Goal: Transaction & Acquisition: Purchase product/service

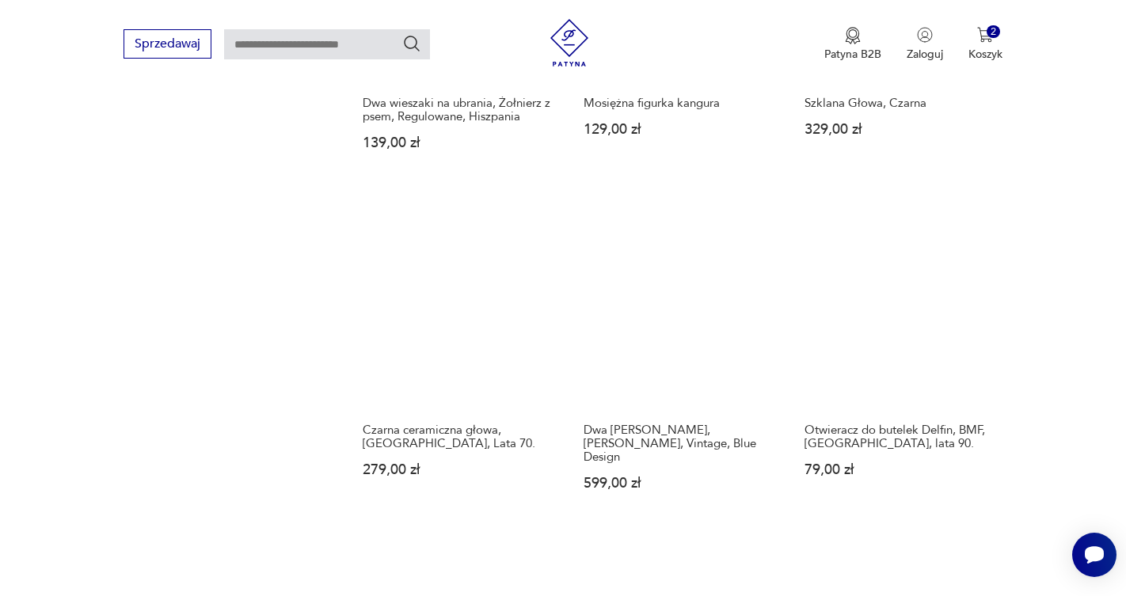
scroll to position [1286, 0]
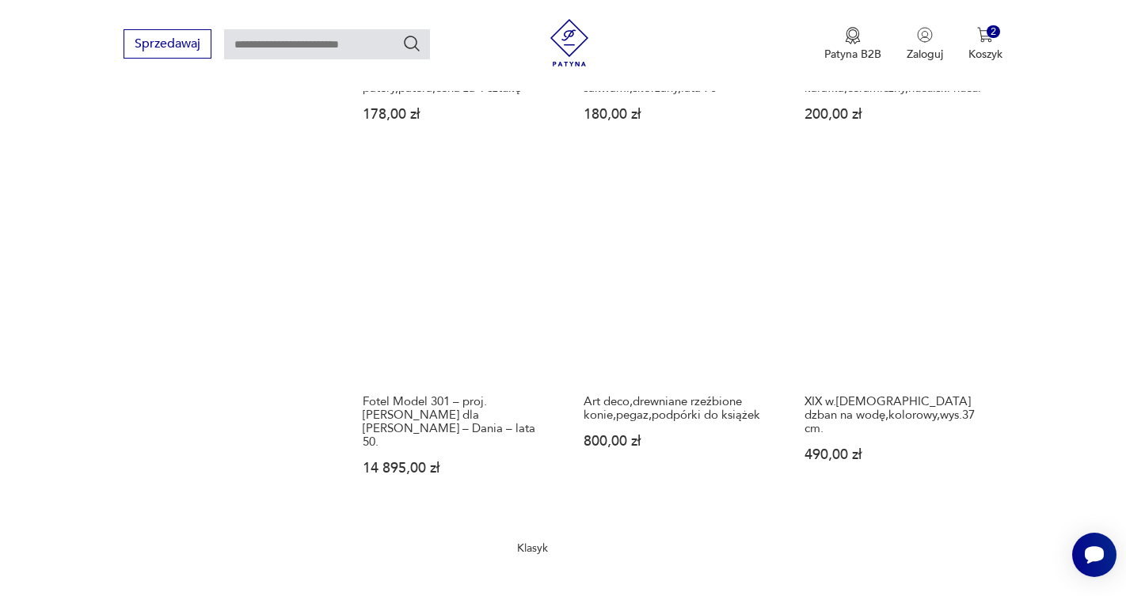
scroll to position [1328, 0]
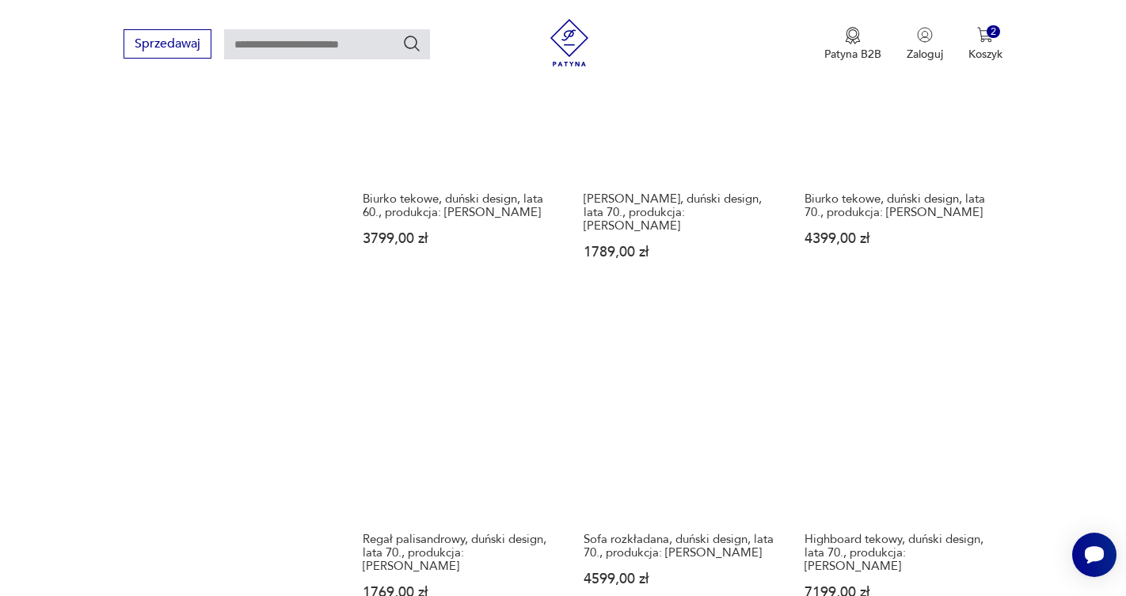
scroll to position [1217, 0]
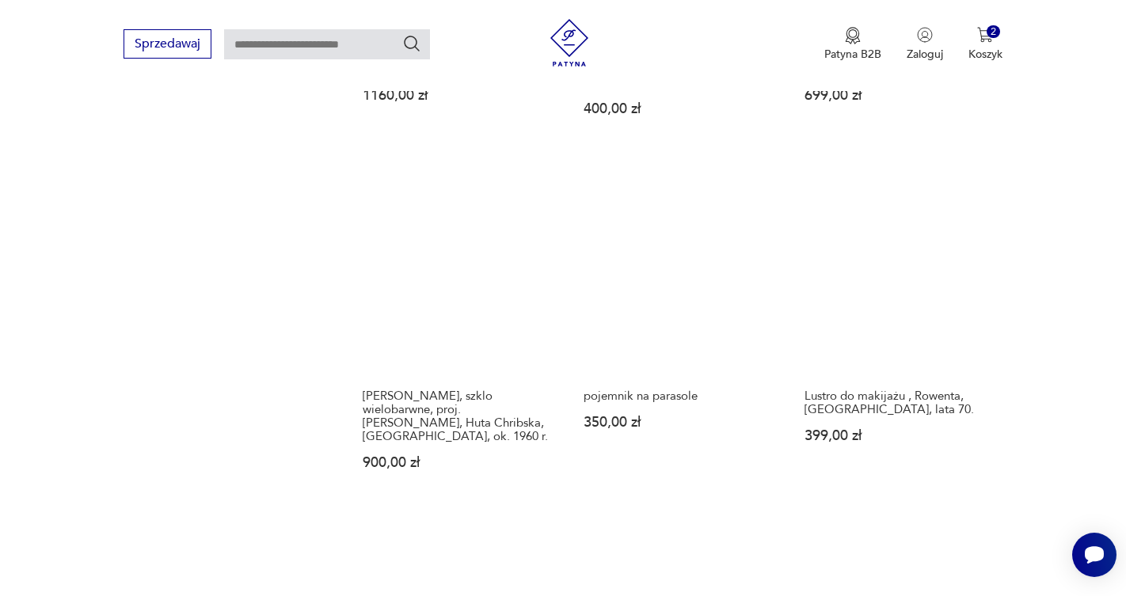
scroll to position [1405, 0]
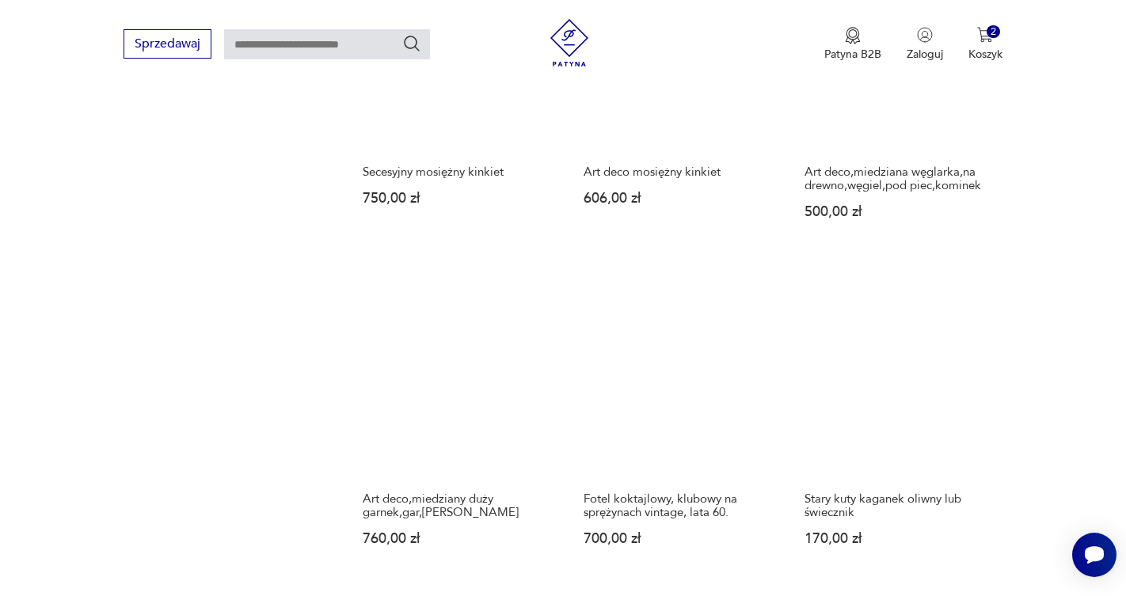
scroll to position [1236, 0]
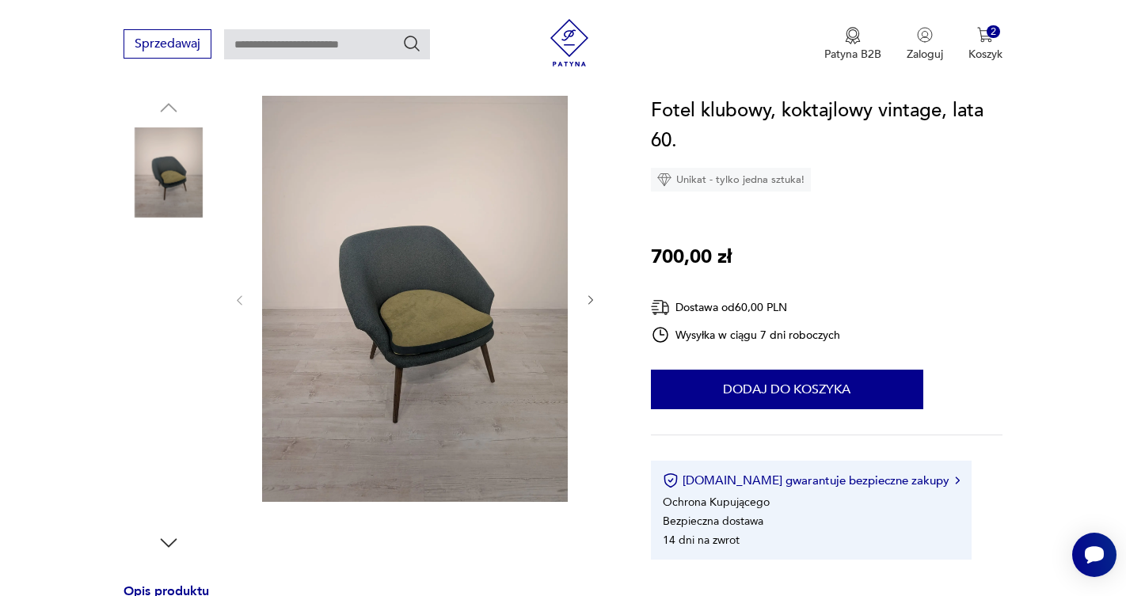
scroll to position [169, 0]
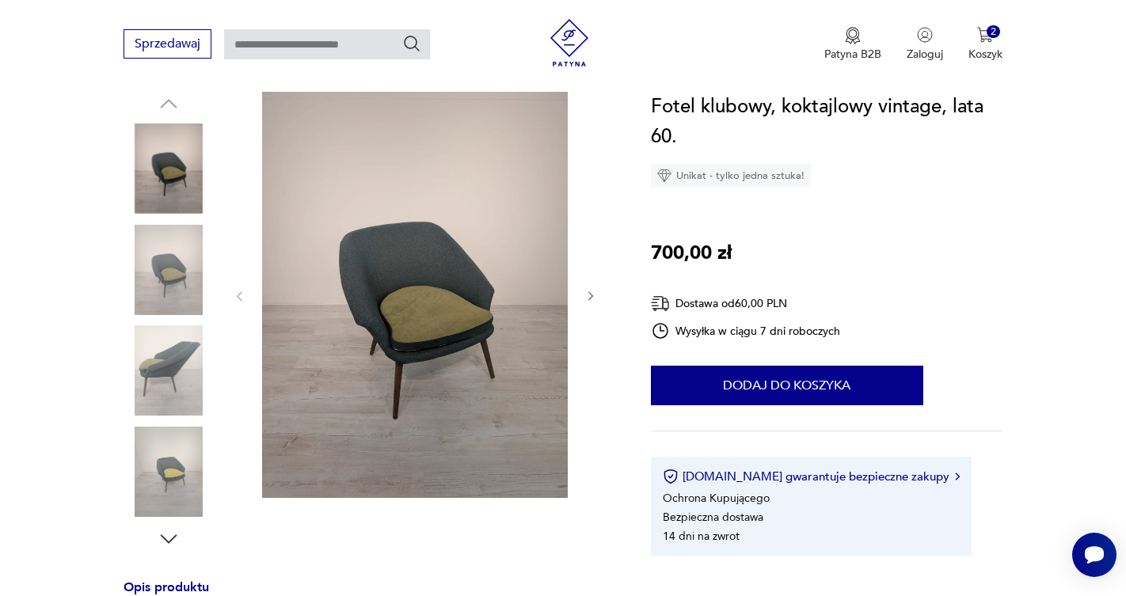
click at [165, 260] on img at bounding box center [169, 270] width 90 height 90
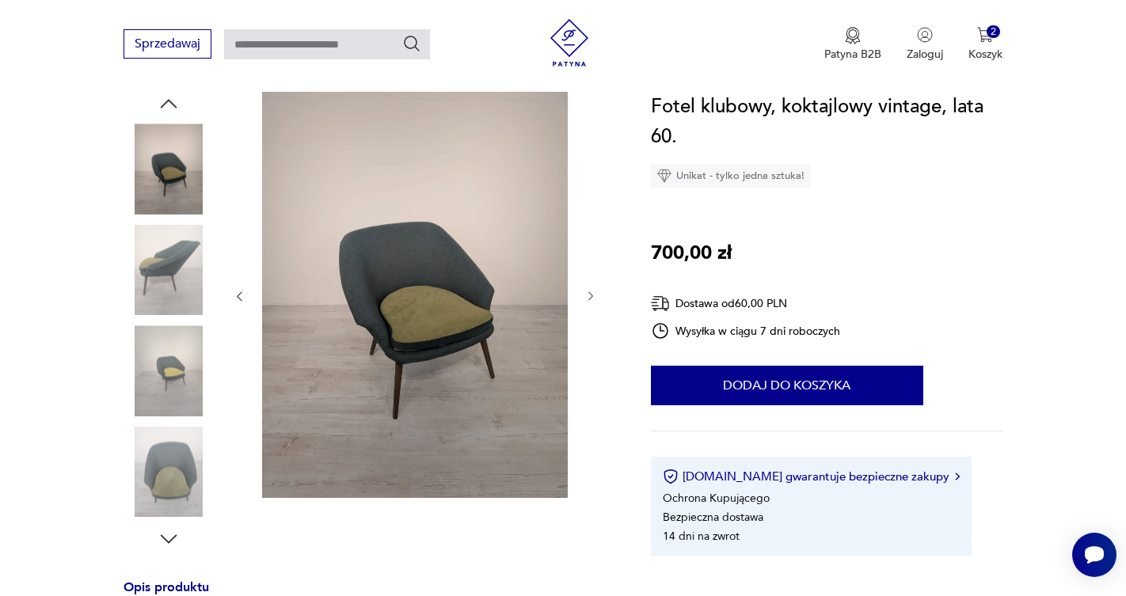
click at [163, 283] on img at bounding box center [169, 270] width 90 height 90
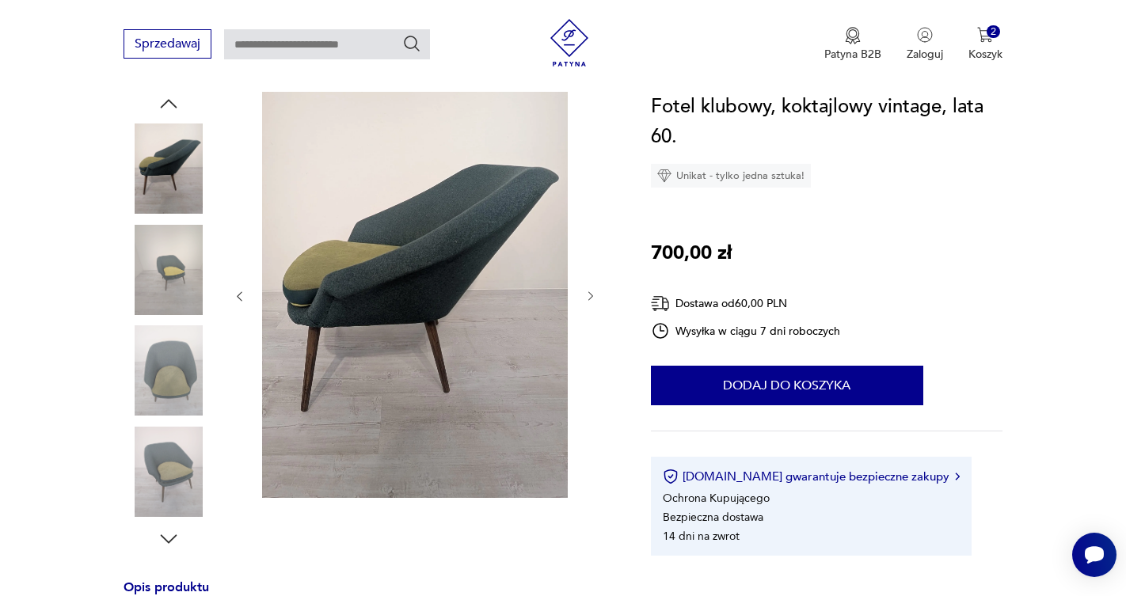
click at [169, 337] on img at bounding box center [169, 370] width 90 height 90
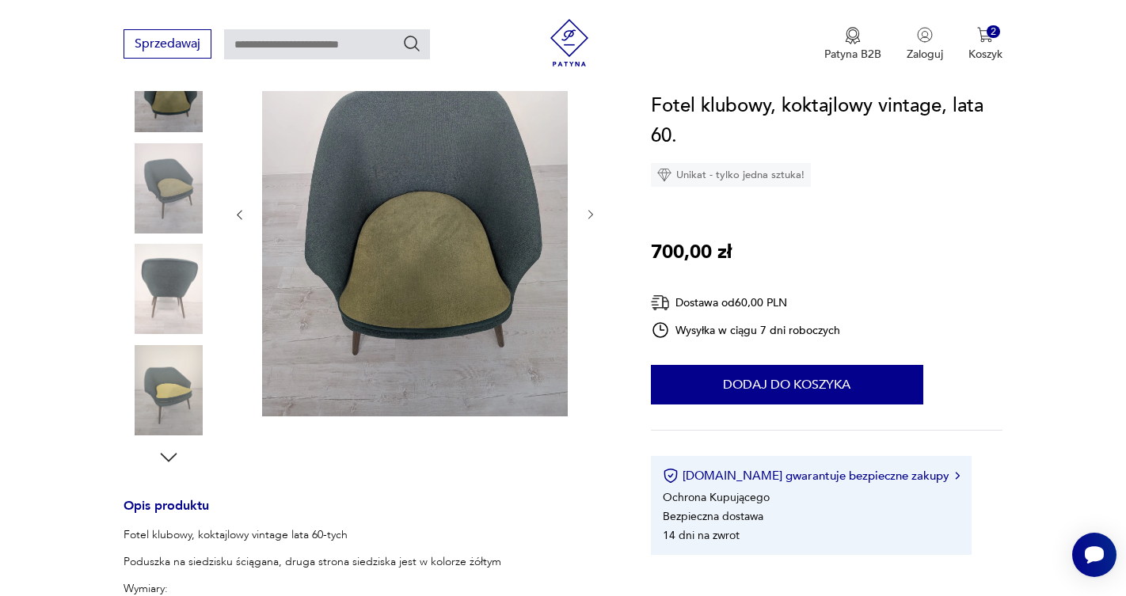
scroll to position [253, 0]
click at [170, 300] on img at bounding box center [169, 287] width 90 height 90
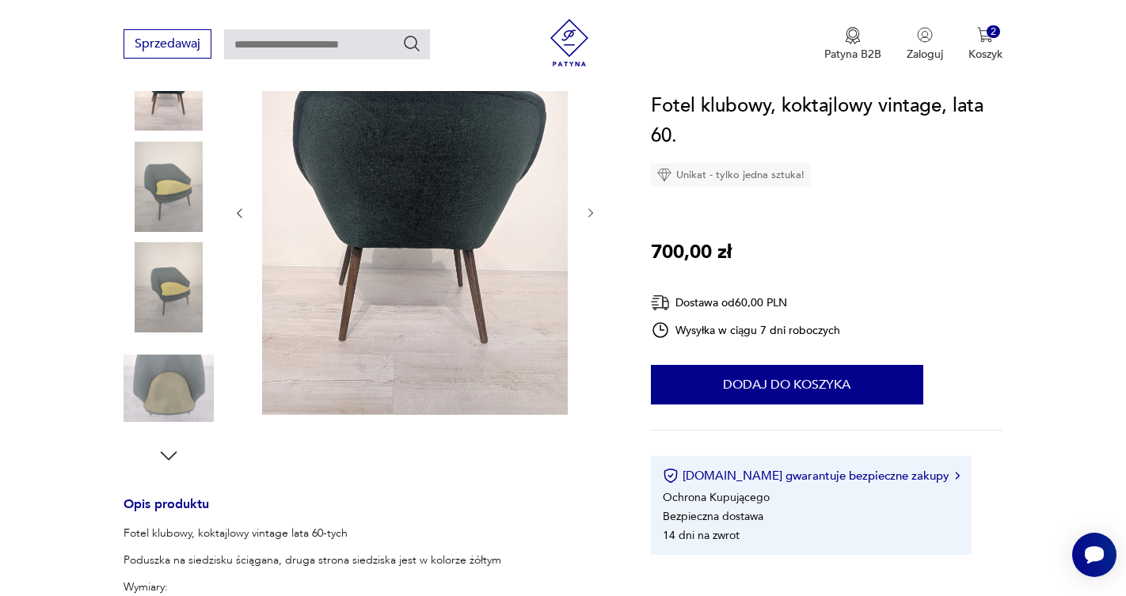
click at [171, 286] on img at bounding box center [169, 287] width 90 height 90
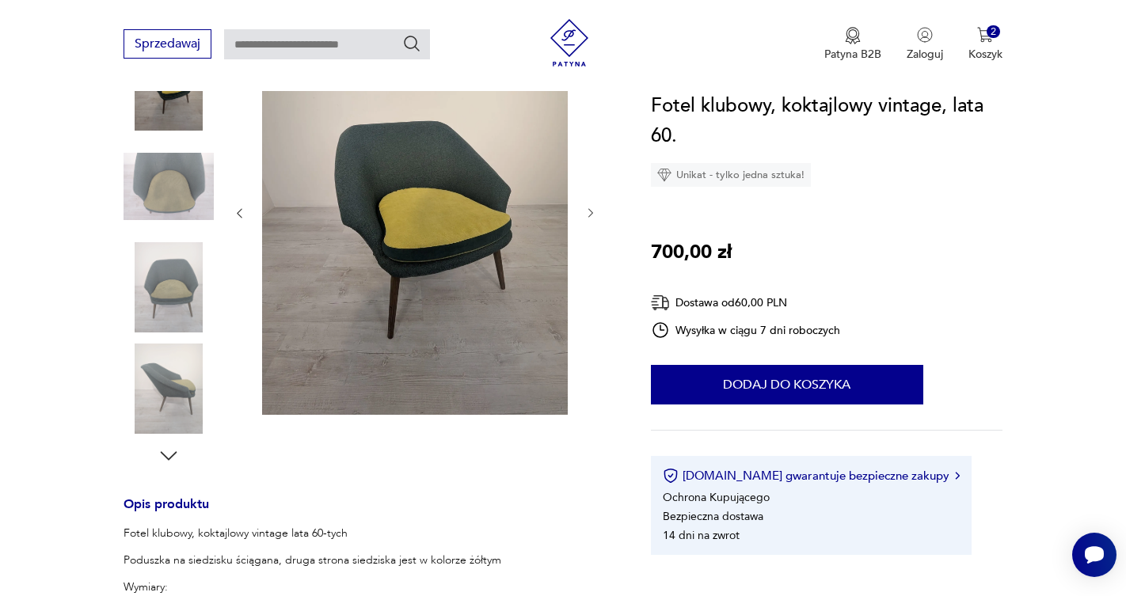
click at [170, 305] on img at bounding box center [169, 287] width 90 height 90
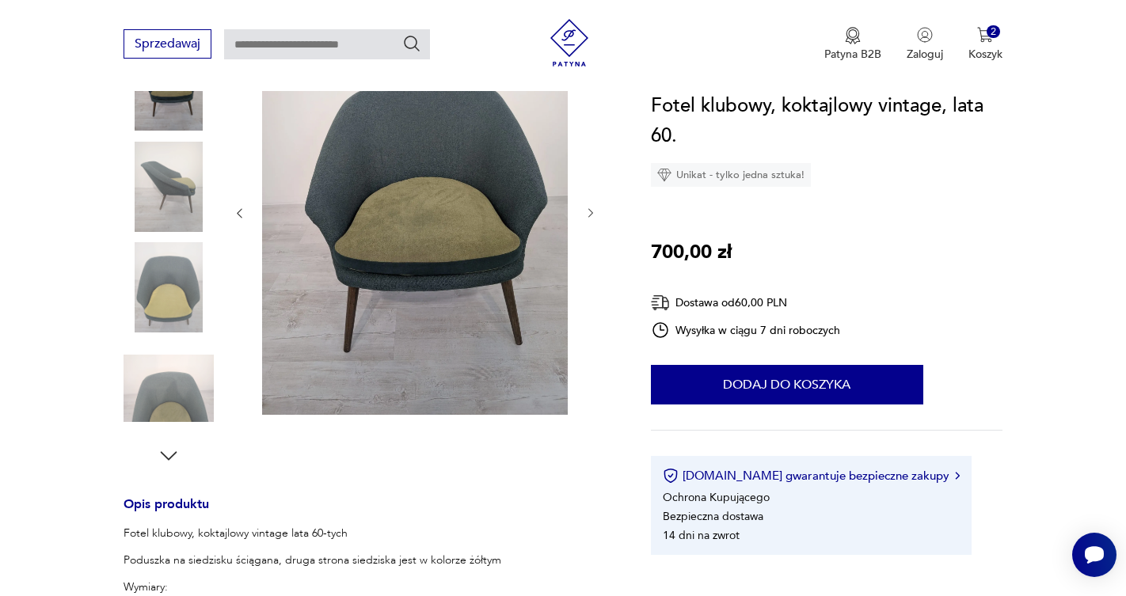
click at [170, 309] on img at bounding box center [169, 287] width 90 height 90
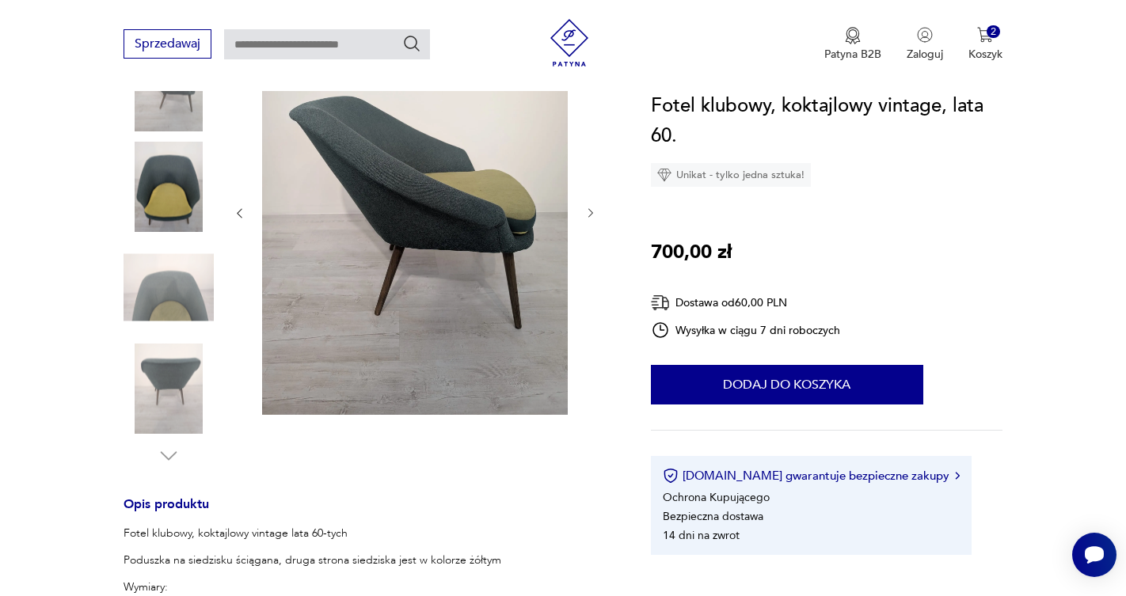
click at [171, 317] on img at bounding box center [169, 287] width 90 height 90
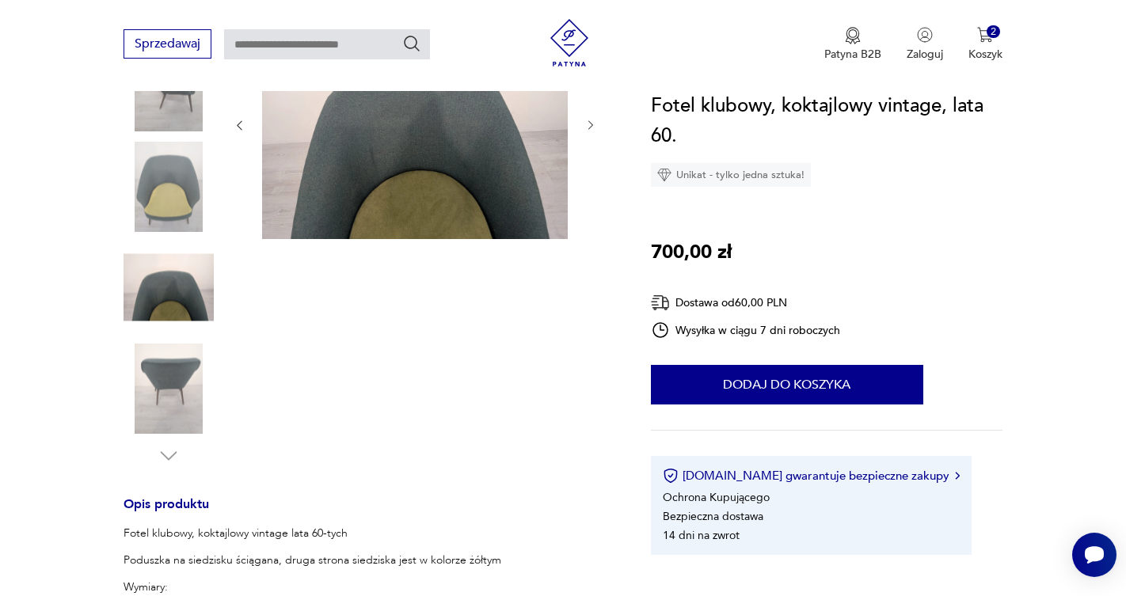
click at [176, 382] on img at bounding box center [169, 389] width 90 height 90
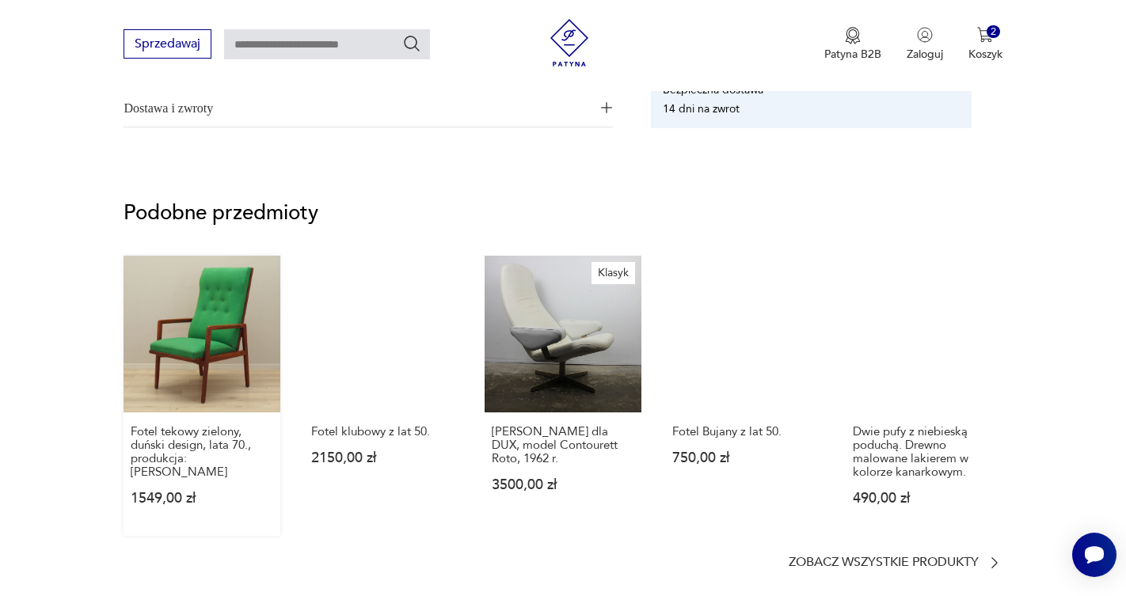
scroll to position [1154, 0]
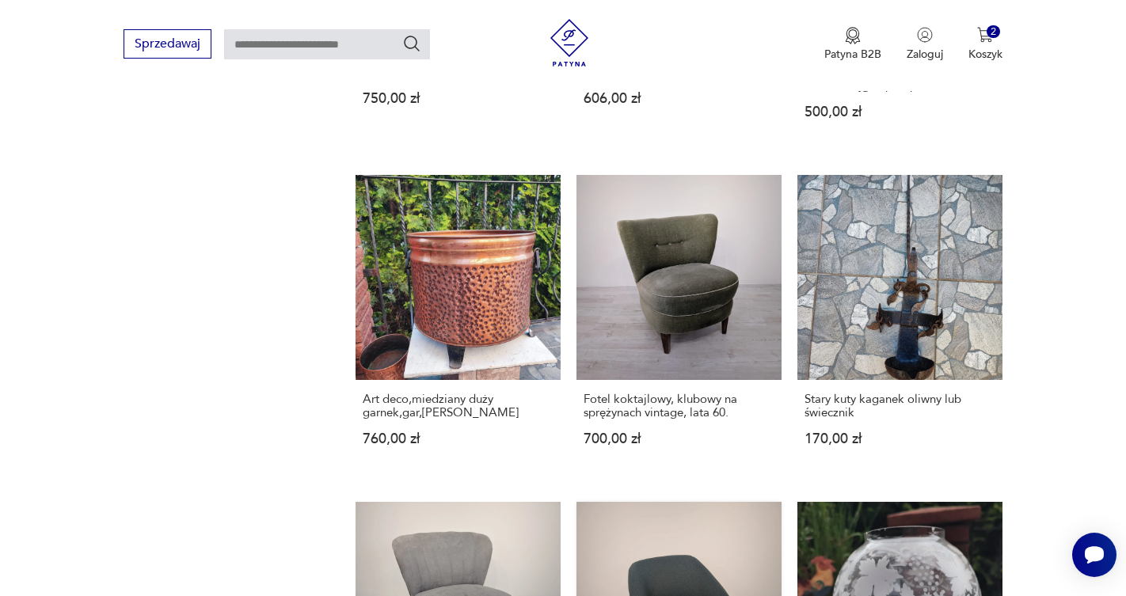
scroll to position [1354, 0]
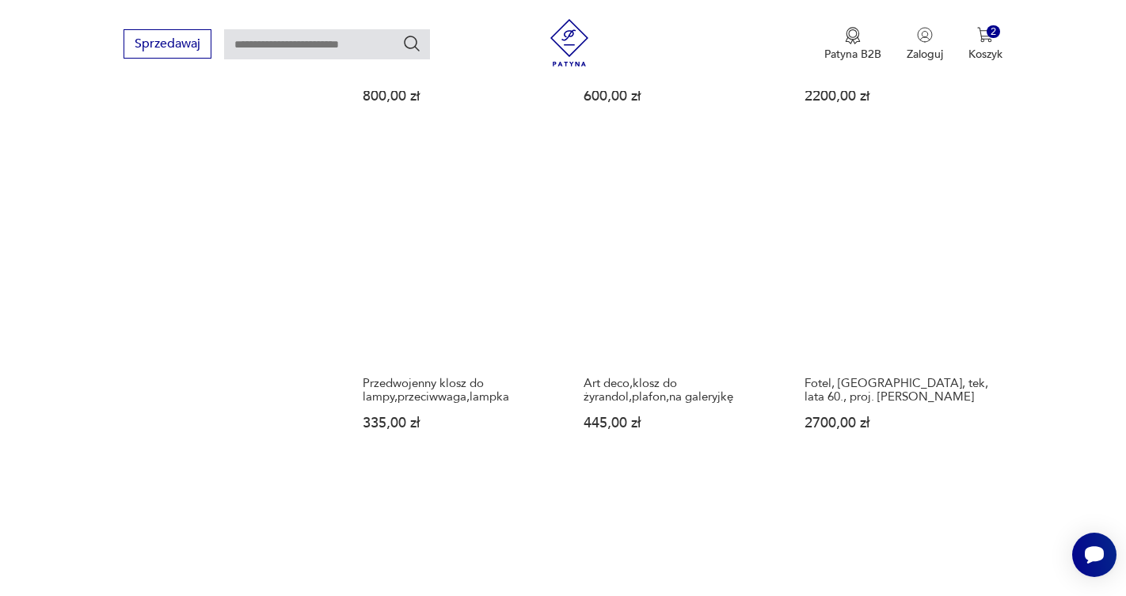
scroll to position [1438, 0]
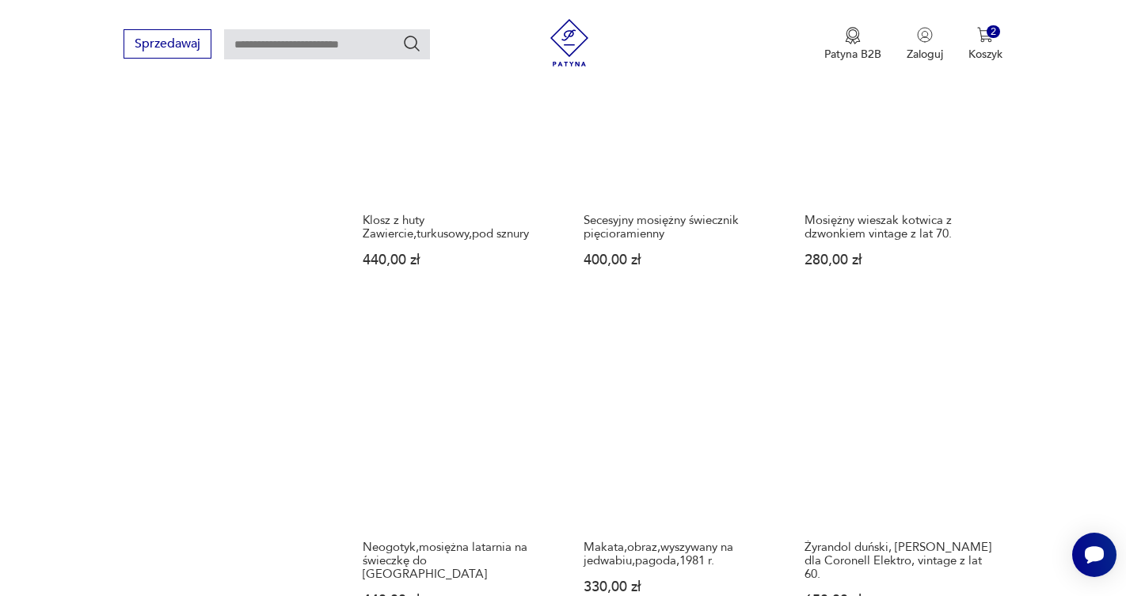
scroll to position [1170, 0]
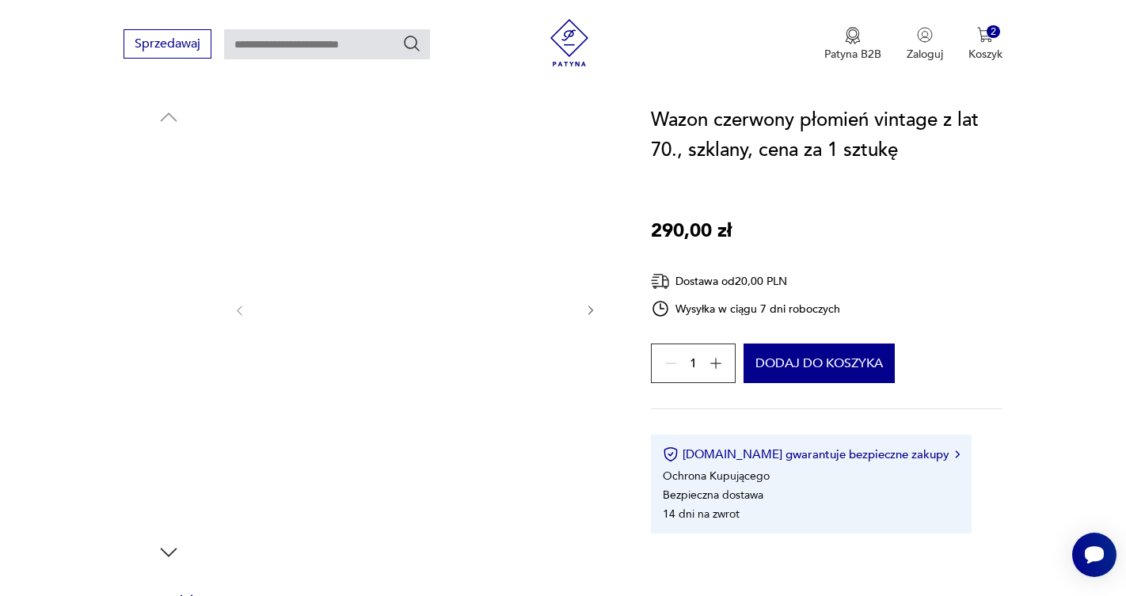
scroll to position [162, 0]
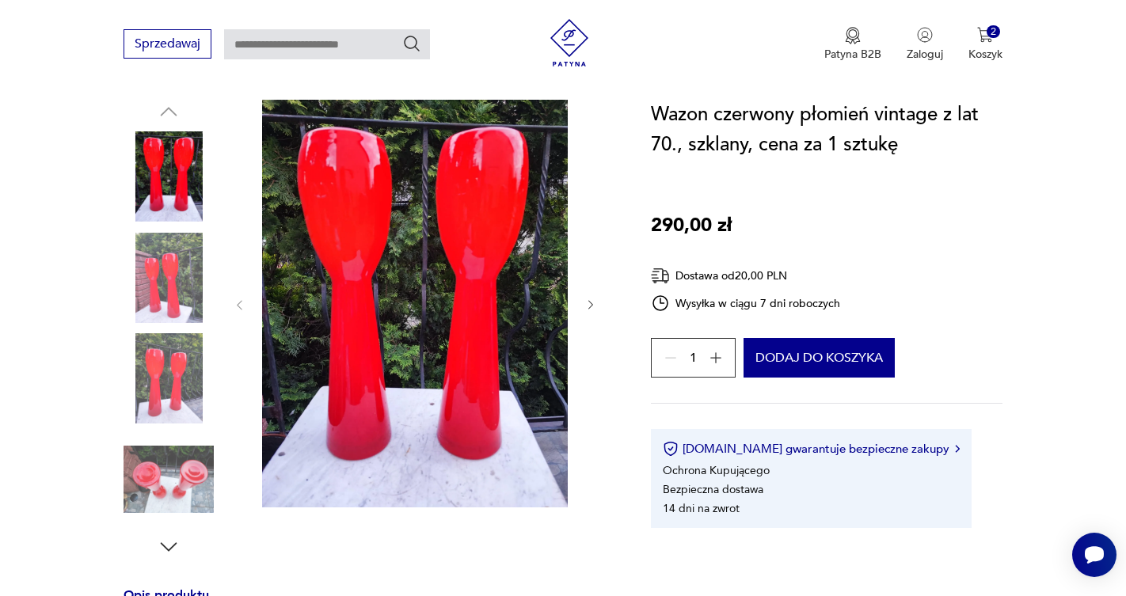
click at [590, 298] on icon "button" at bounding box center [590, 304] width 13 height 13
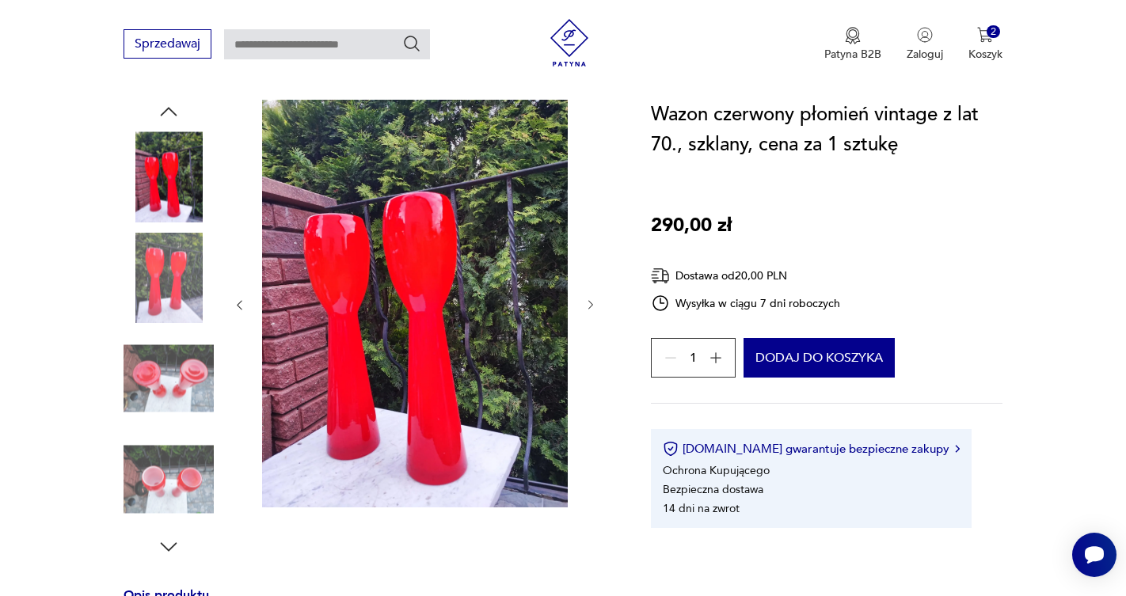
click at [590, 298] on icon "button" at bounding box center [590, 304] width 13 height 13
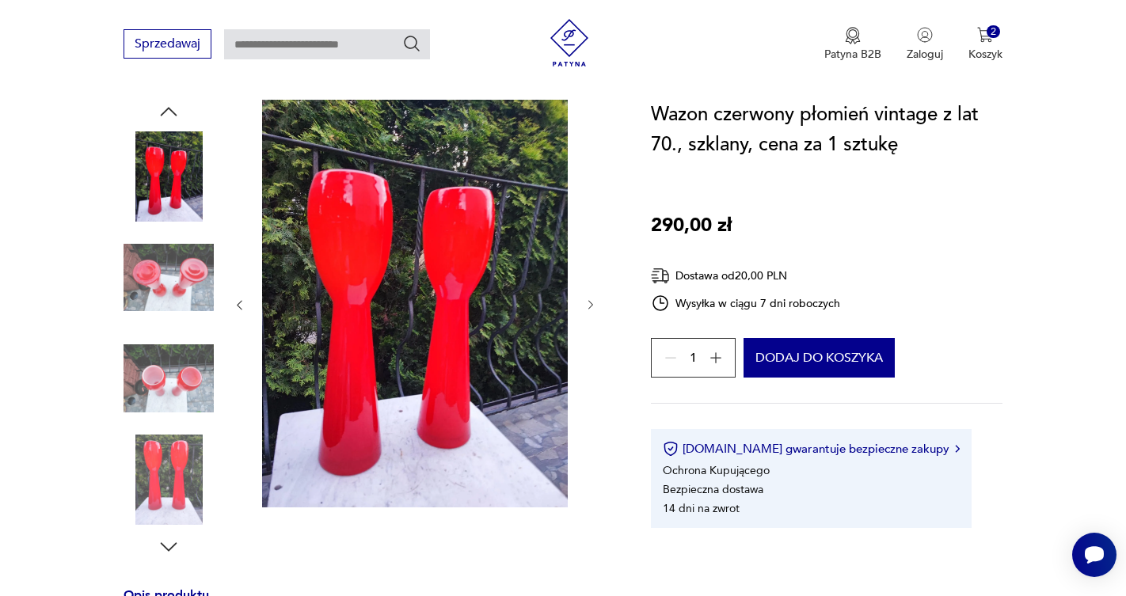
click at [590, 298] on icon "button" at bounding box center [590, 304] width 13 height 13
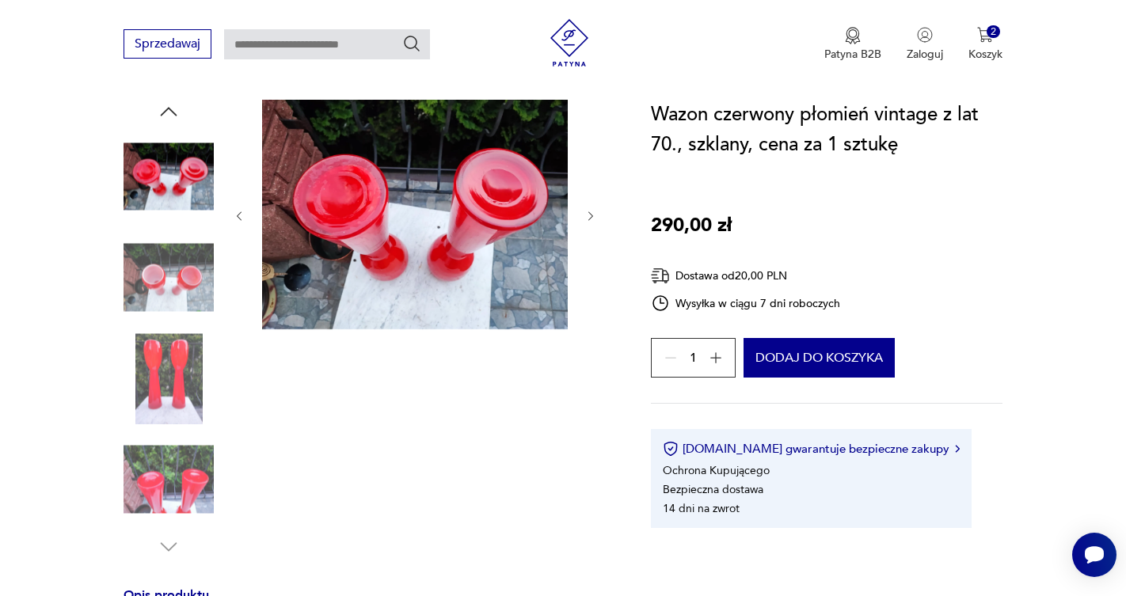
click at [587, 213] on icon "button" at bounding box center [590, 216] width 13 height 13
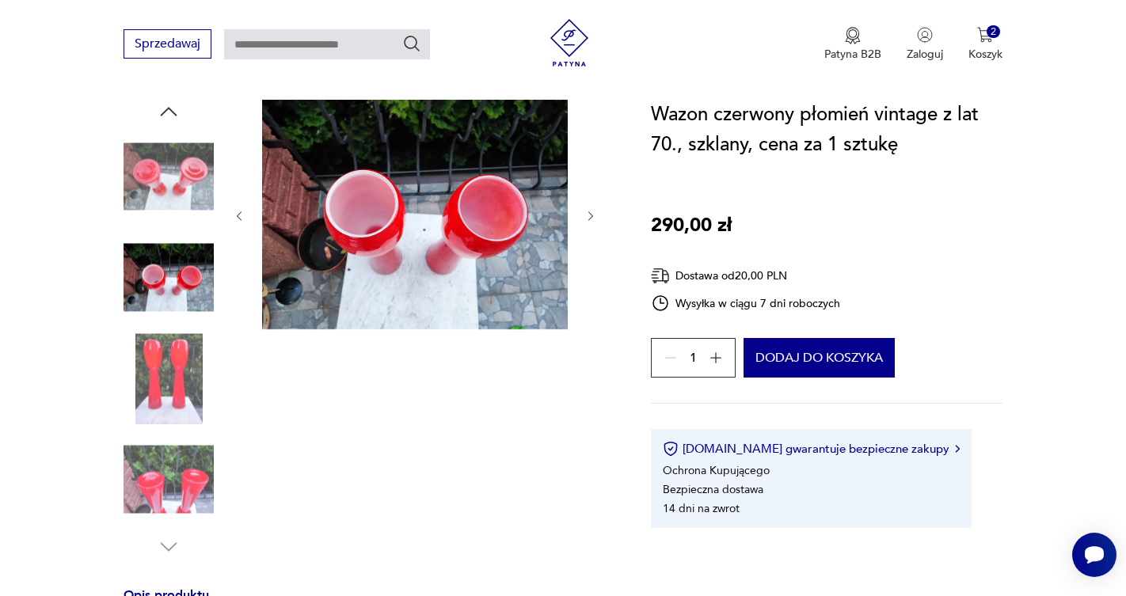
click at [587, 213] on icon "button" at bounding box center [590, 216] width 13 height 13
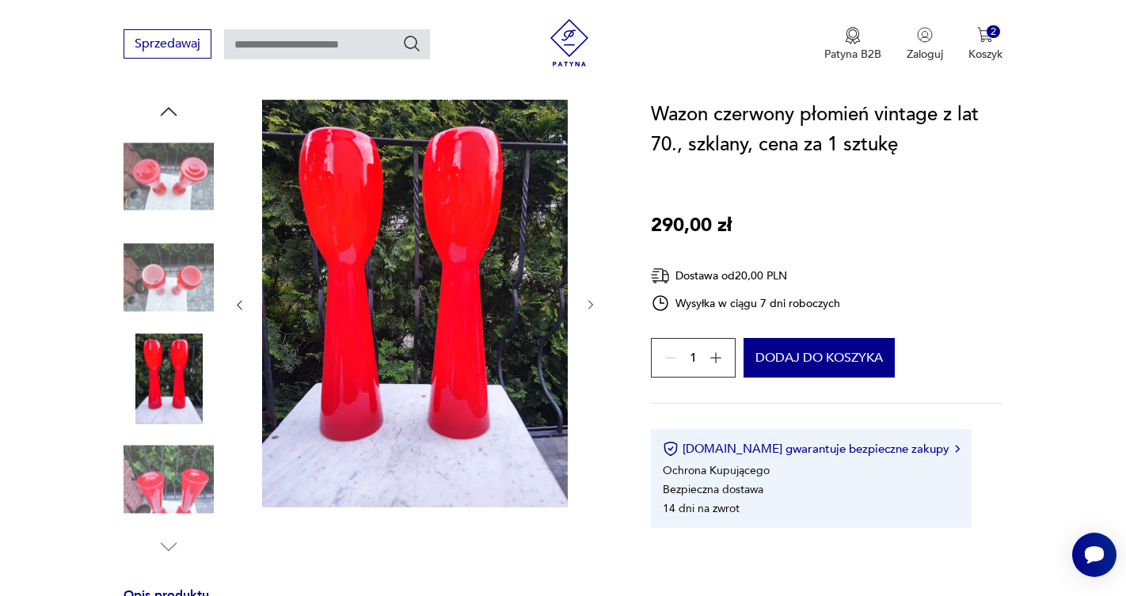
click at [591, 298] on icon "button" at bounding box center [590, 304] width 13 height 13
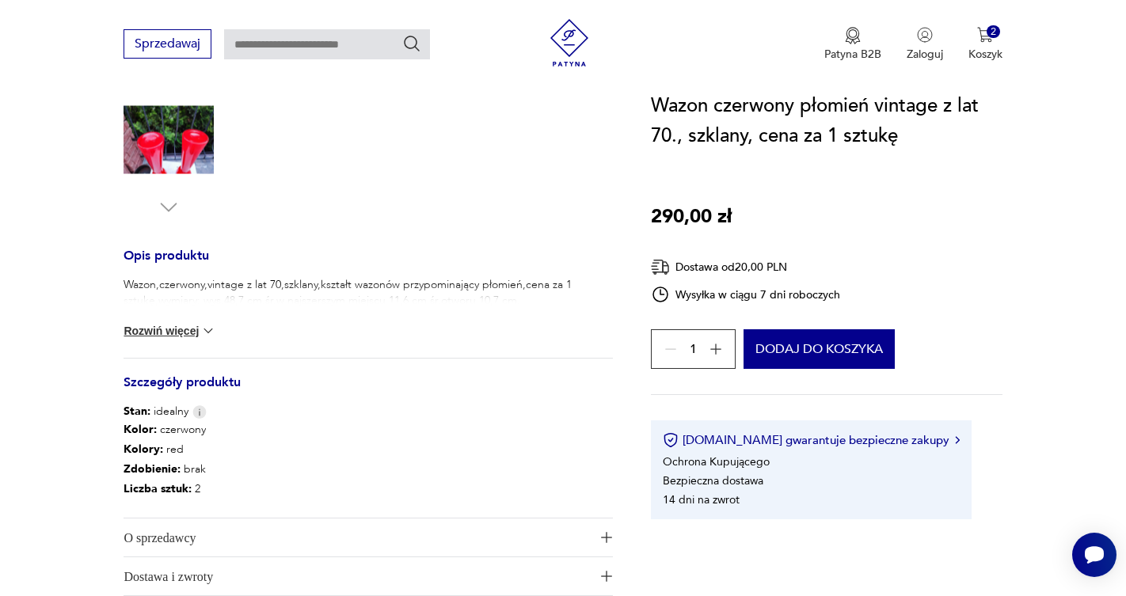
scroll to position [566, 0]
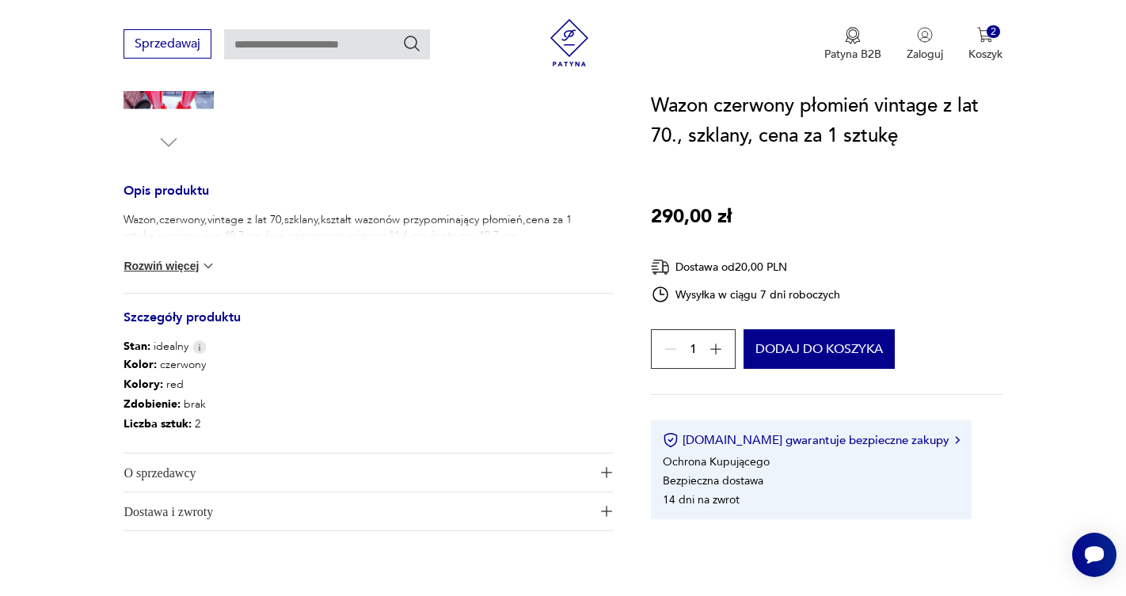
click at [181, 264] on button "Rozwiń więcej" at bounding box center [170, 266] width 92 height 16
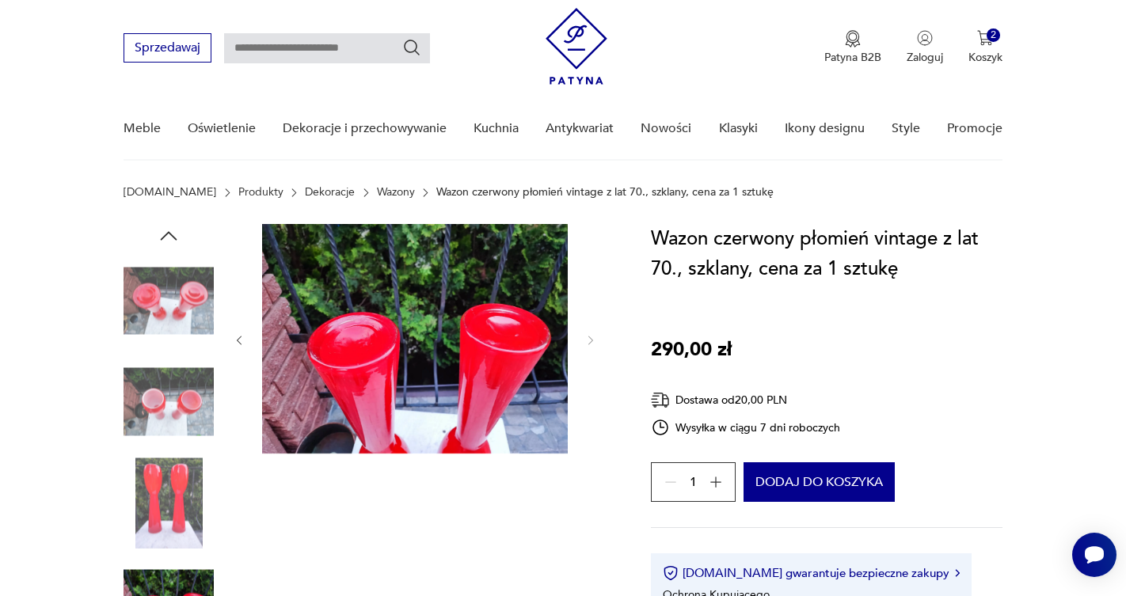
scroll to position [39, 0]
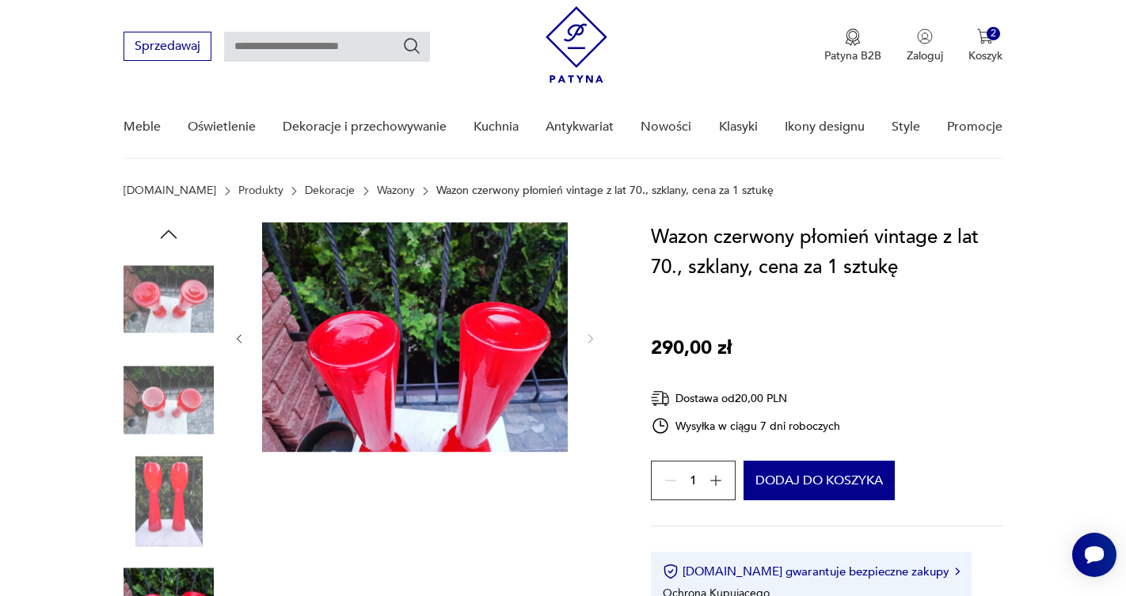
click at [170, 231] on icon "button" at bounding box center [169, 234] width 17 height 9
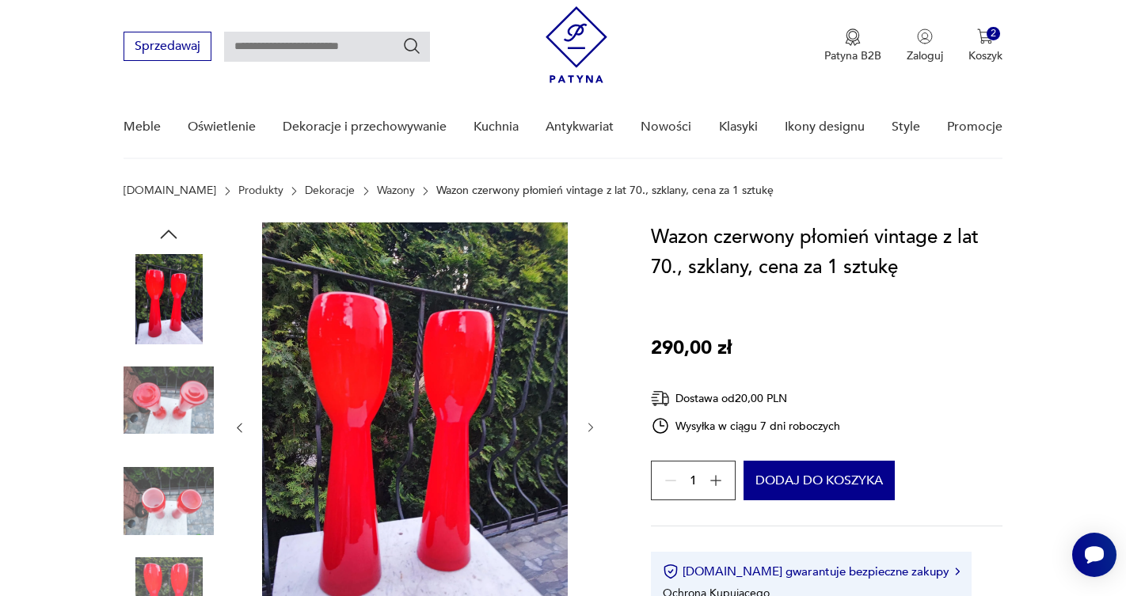
click at [170, 231] on icon "button" at bounding box center [169, 234] width 17 height 9
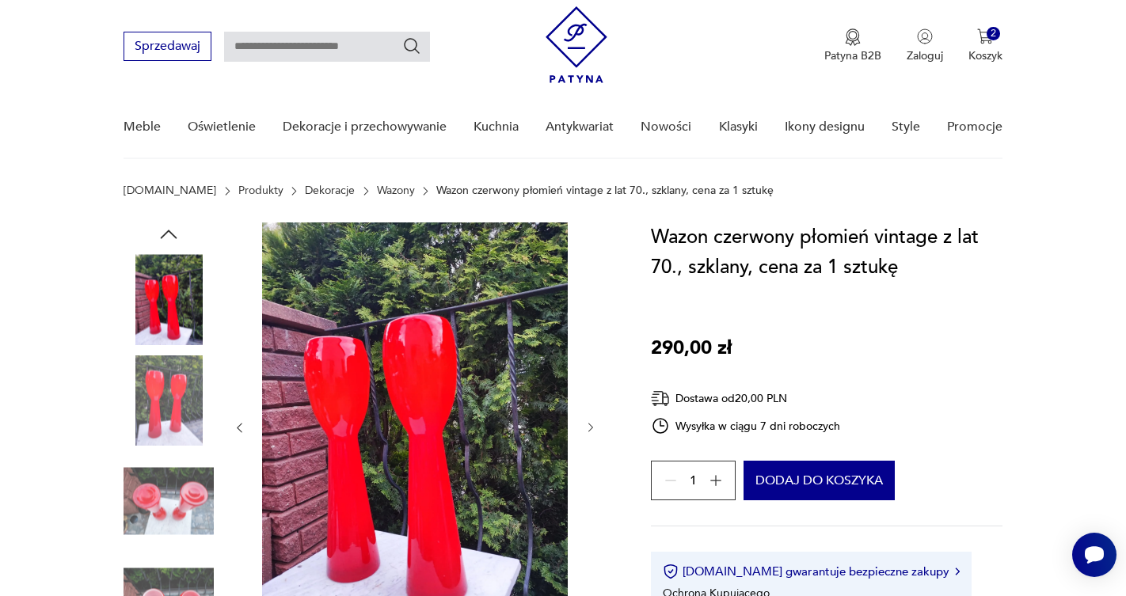
click at [170, 231] on icon "button" at bounding box center [169, 234] width 17 height 9
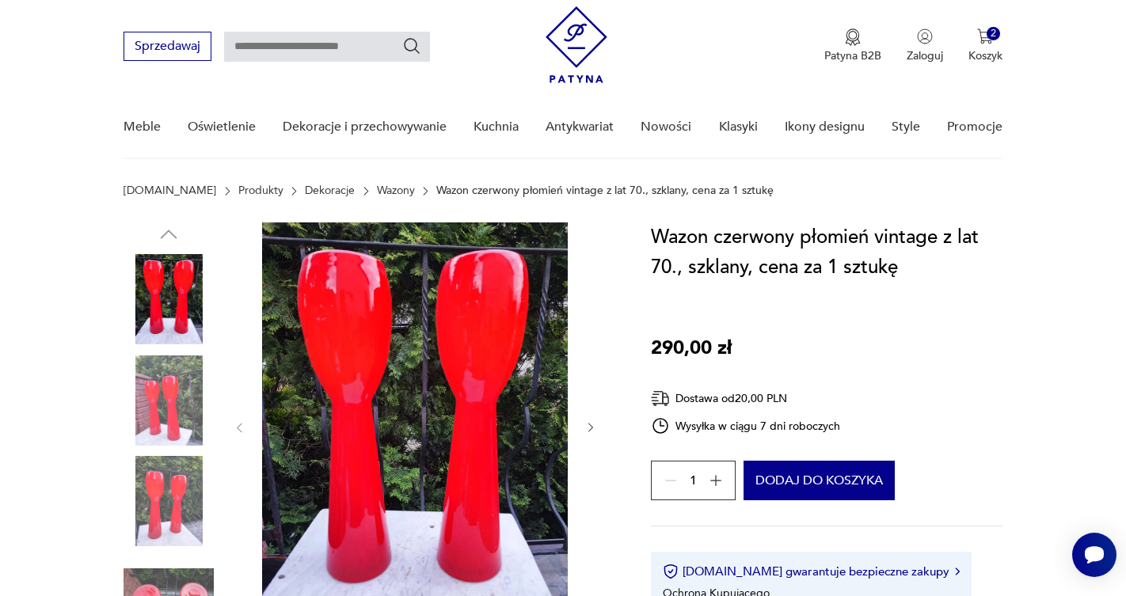
click at [165, 298] on img at bounding box center [169, 299] width 90 height 90
click at [371, 305] on img at bounding box center [415, 426] width 306 height 408
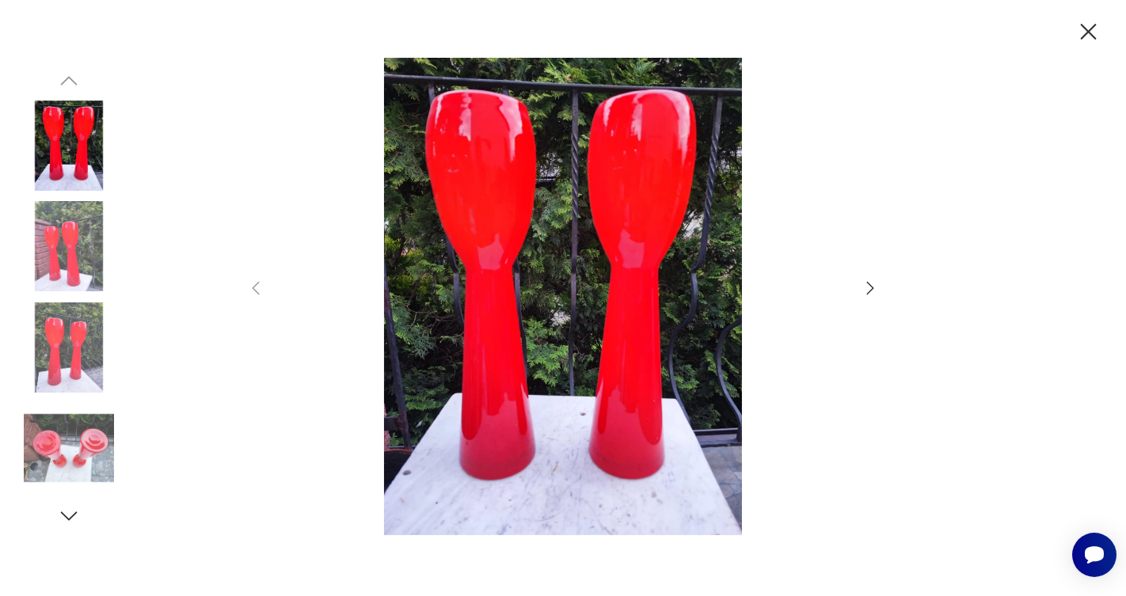
click at [871, 286] on icon "button" at bounding box center [870, 288] width 7 height 13
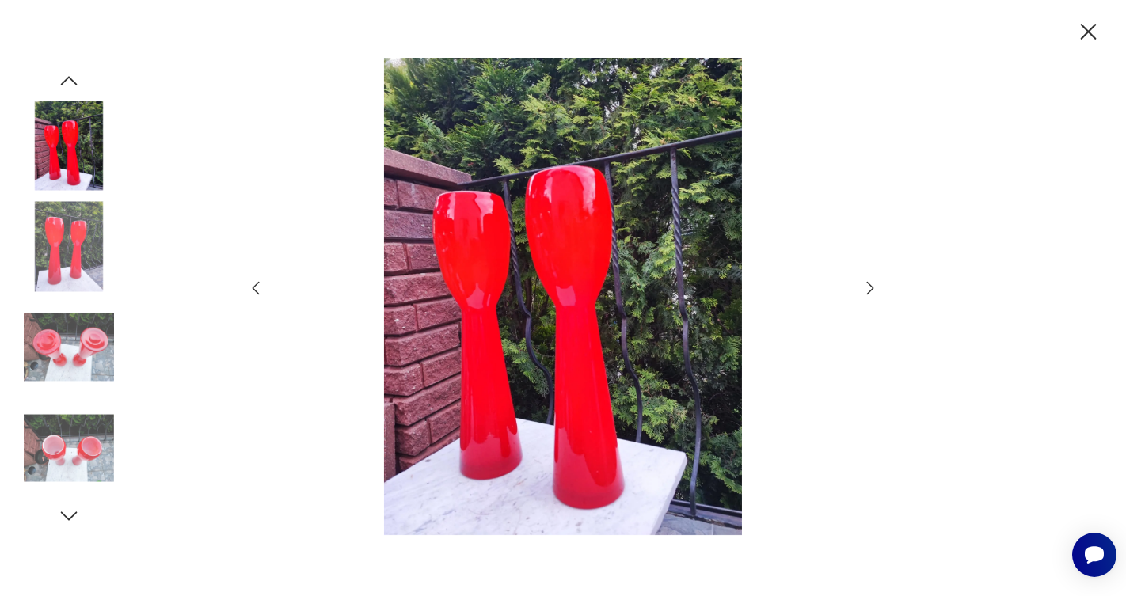
click at [871, 286] on icon "button" at bounding box center [870, 288] width 7 height 13
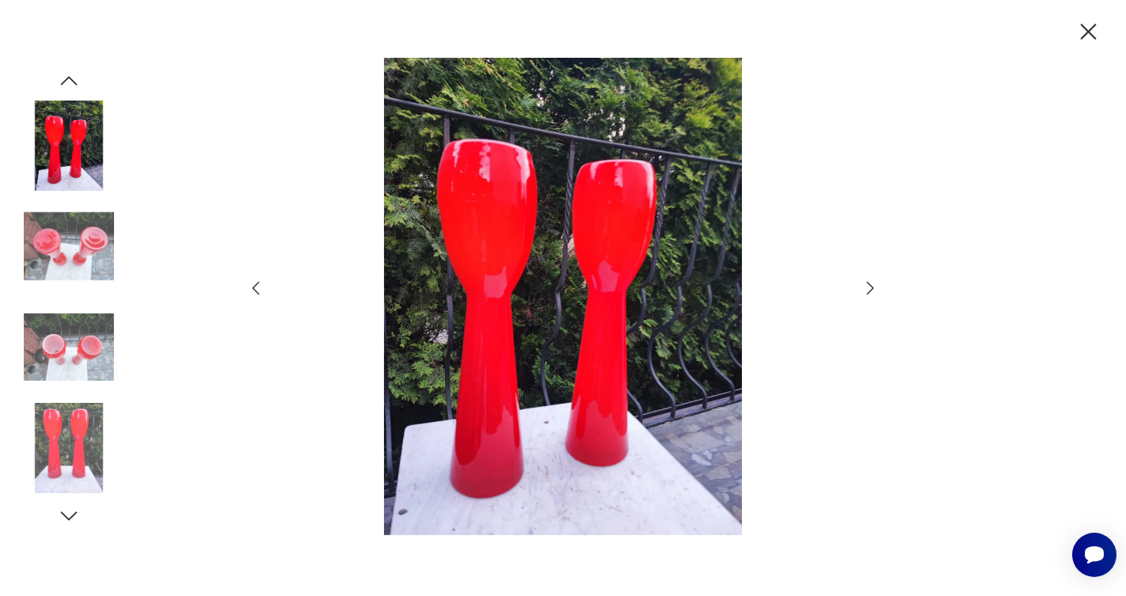
click at [871, 286] on icon "button" at bounding box center [870, 288] width 7 height 13
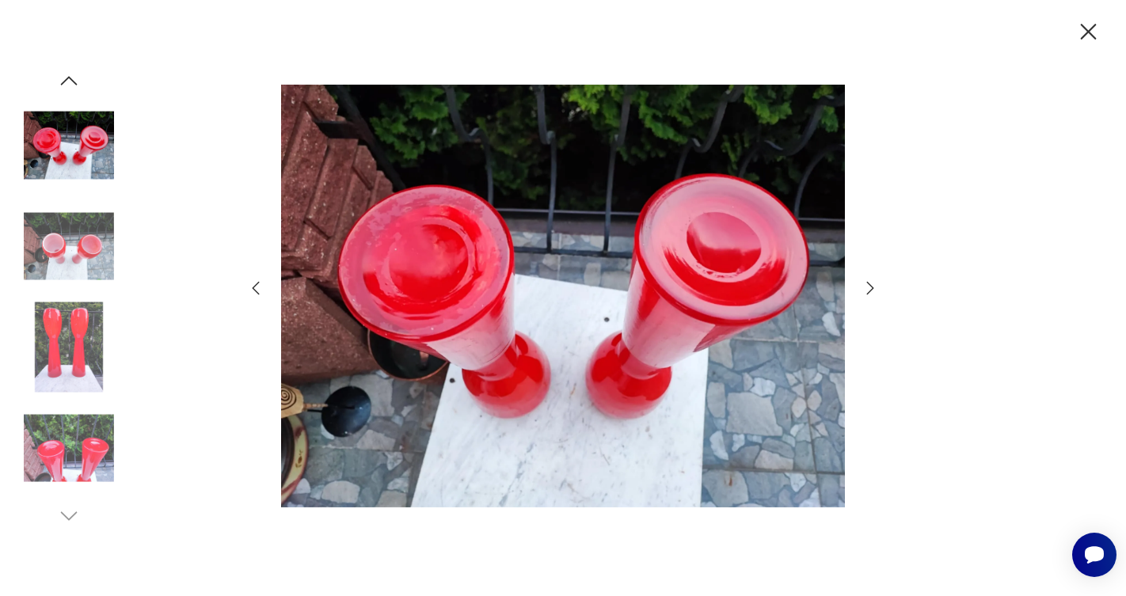
click at [871, 286] on icon "button" at bounding box center [870, 288] width 7 height 13
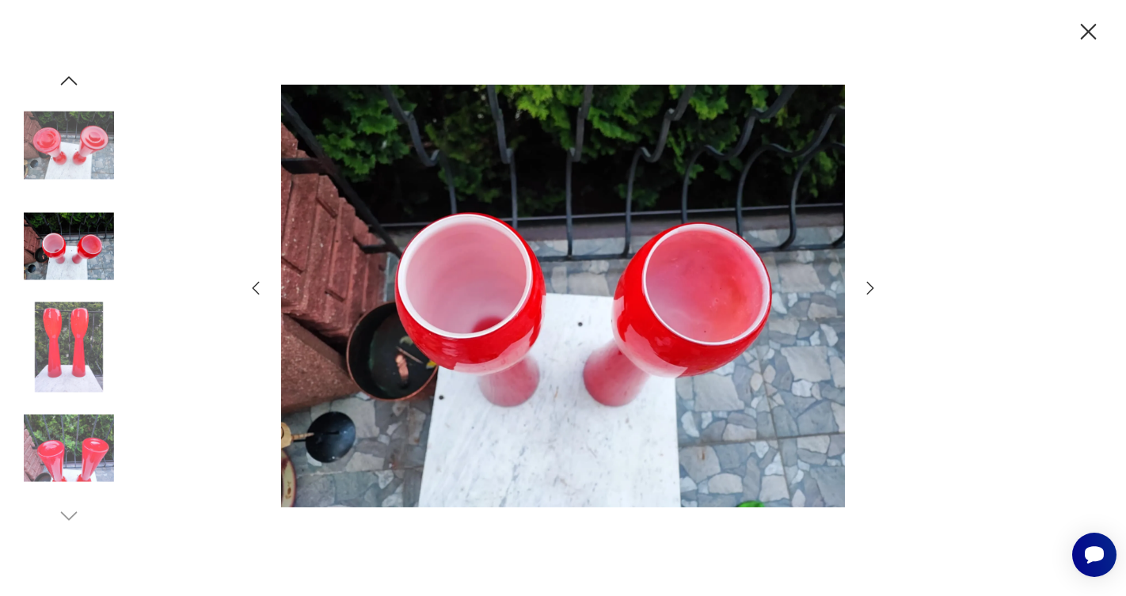
click at [871, 286] on icon "button" at bounding box center [870, 288] width 7 height 13
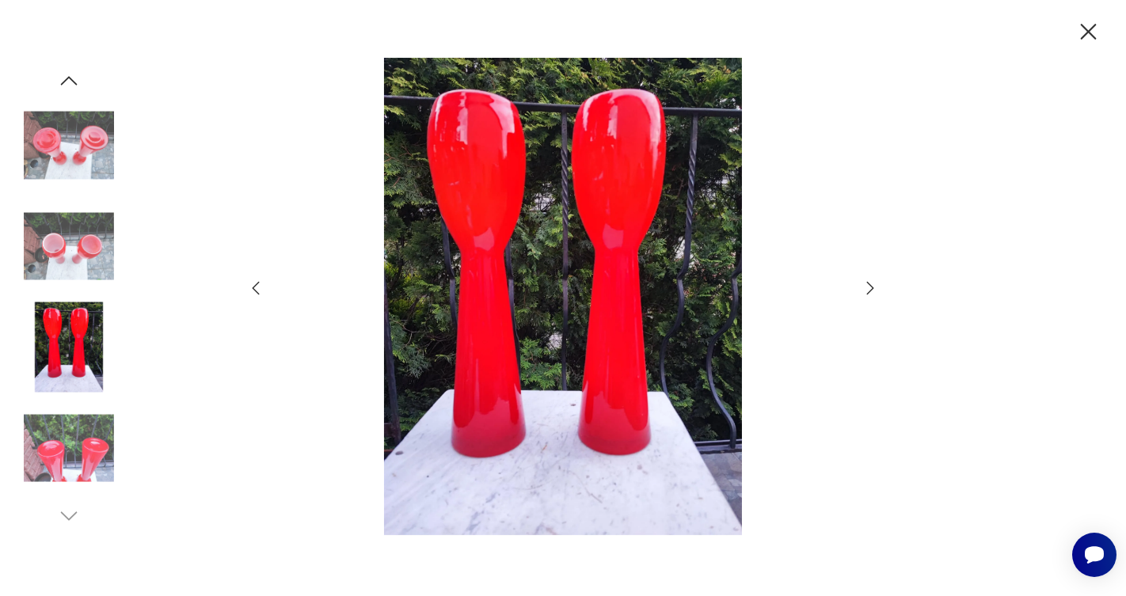
click at [871, 286] on icon "button" at bounding box center [870, 288] width 7 height 13
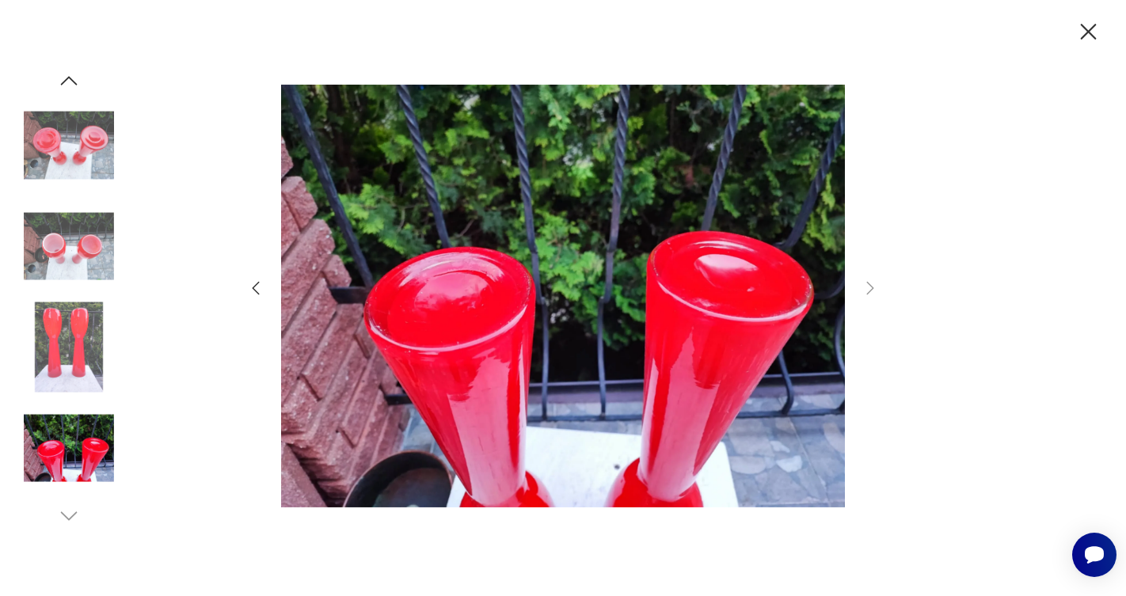
click at [1083, 25] on icon "button" at bounding box center [1089, 32] width 16 height 16
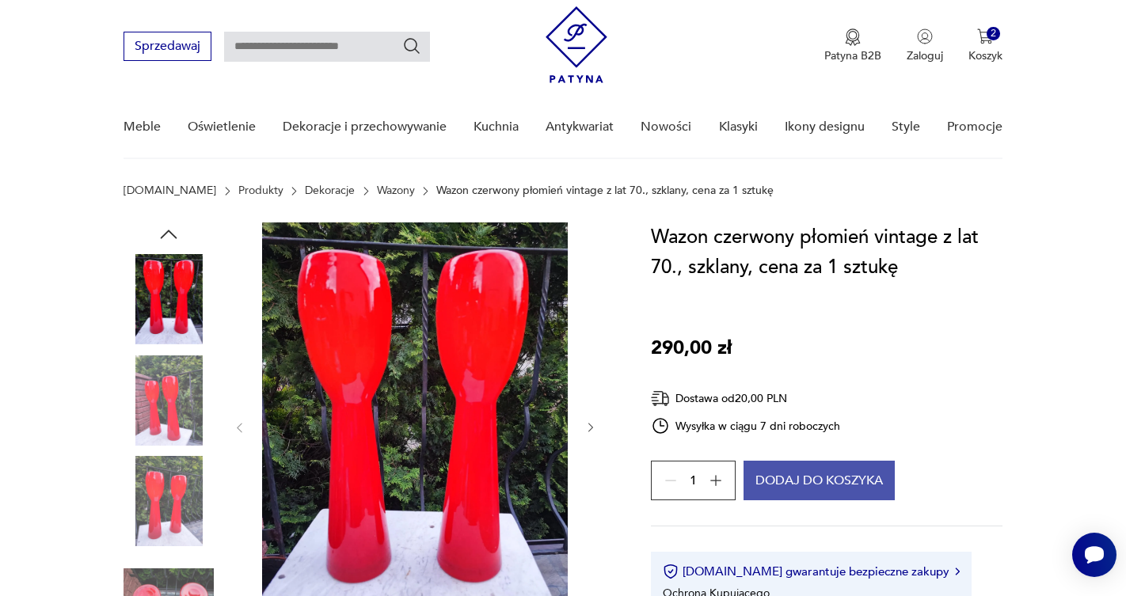
click at [780, 481] on button "Dodaj do koszyka" at bounding box center [818, 481] width 151 height 40
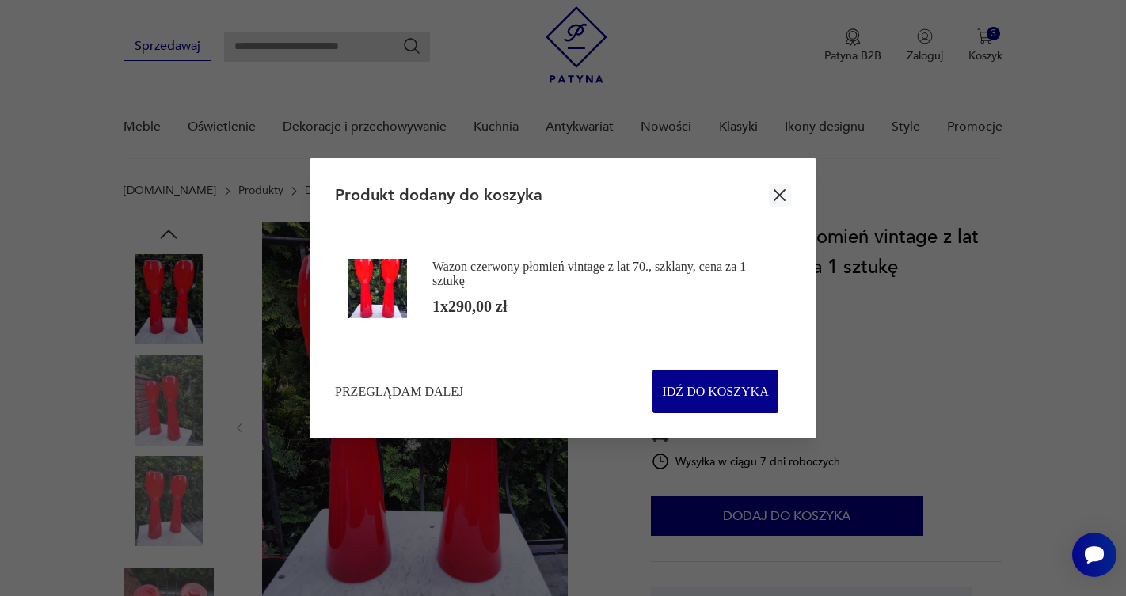
click at [778, 194] on icon "button" at bounding box center [780, 195] width 12 height 12
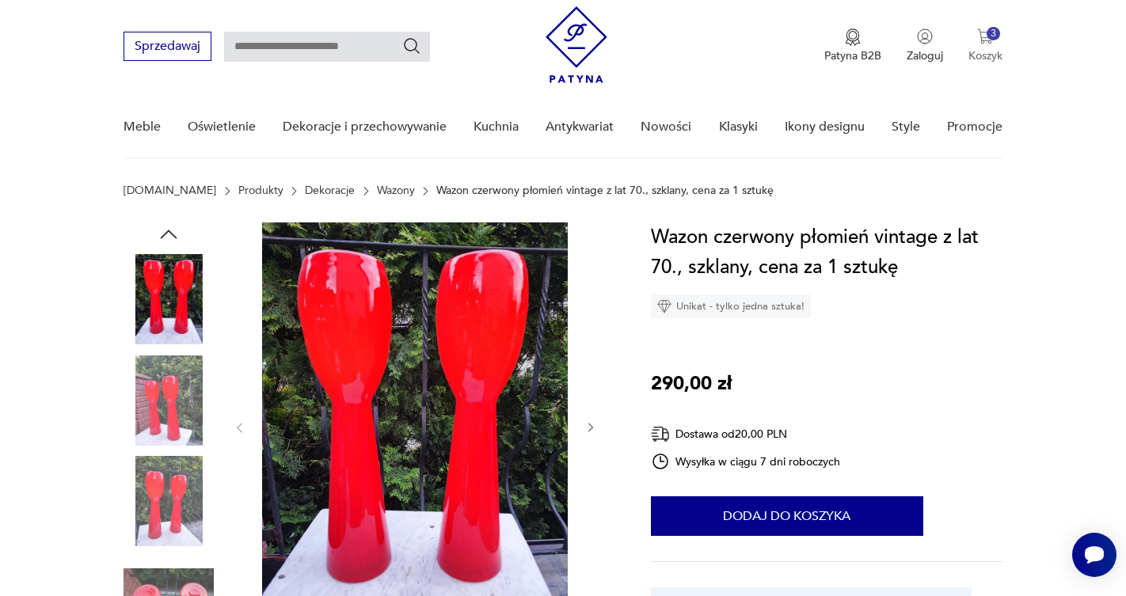
click at [979, 55] on p "Koszyk" at bounding box center [985, 55] width 34 height 15
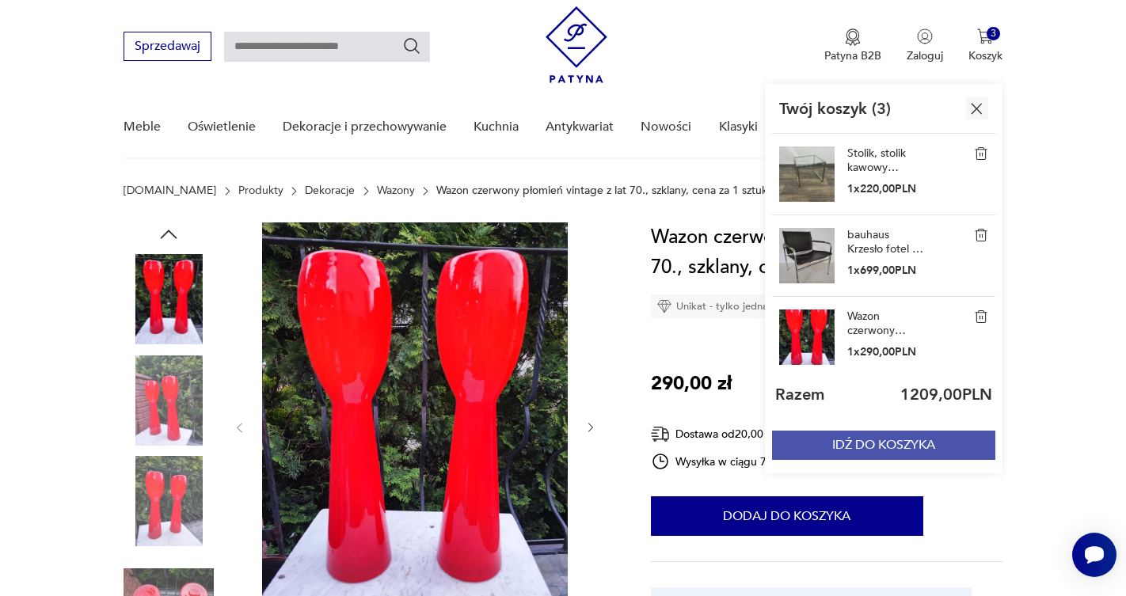
click at [876, 442] on button "IDŹ DO KOSZYKA" at bounding box center [883, 445] width 223 height 29
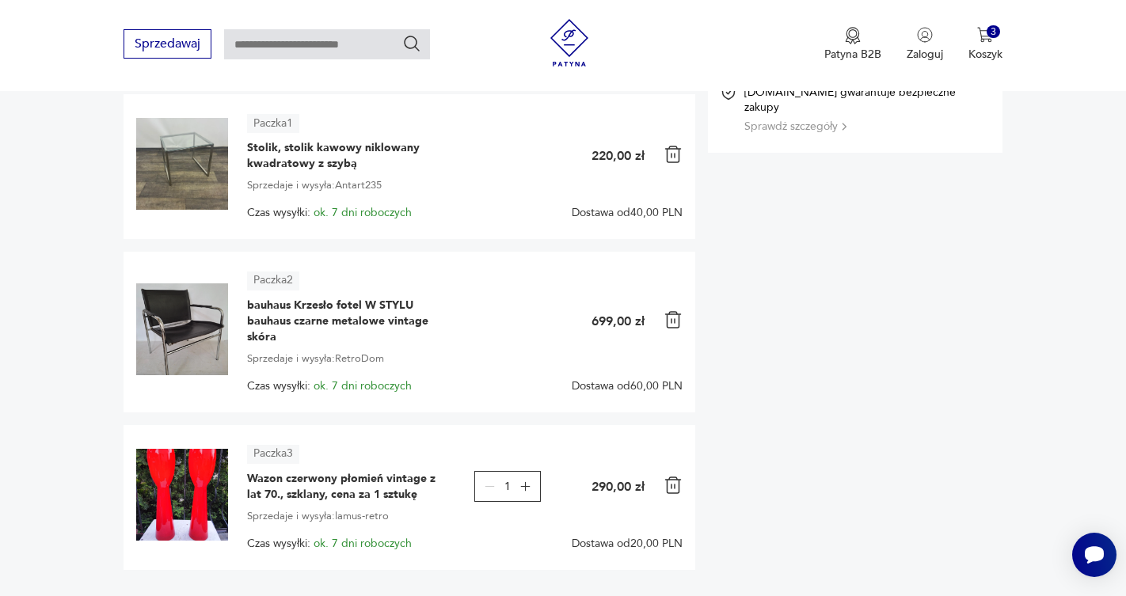
scroll to position [305, 0]
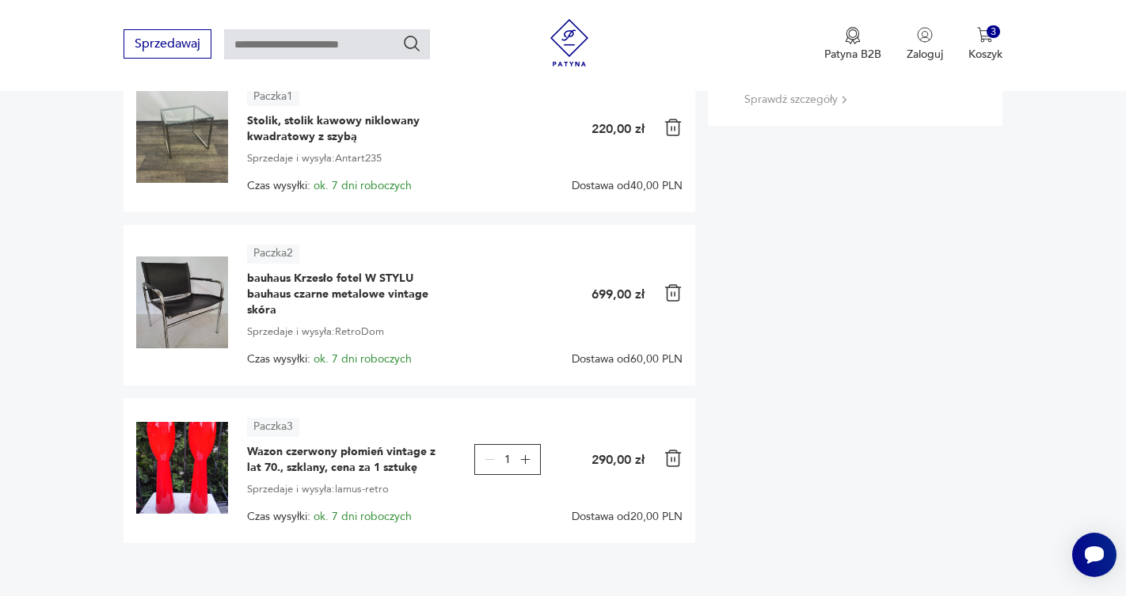
click at [192, 291] on img at bounding box center [182, 303] width 92 height 92
click at [286, 281] on span "bauhaus Krzesło fotel W STYLU bauhaus czarne metalowe vintage skóra" at bounding box center [346, 295] width 198 height 48
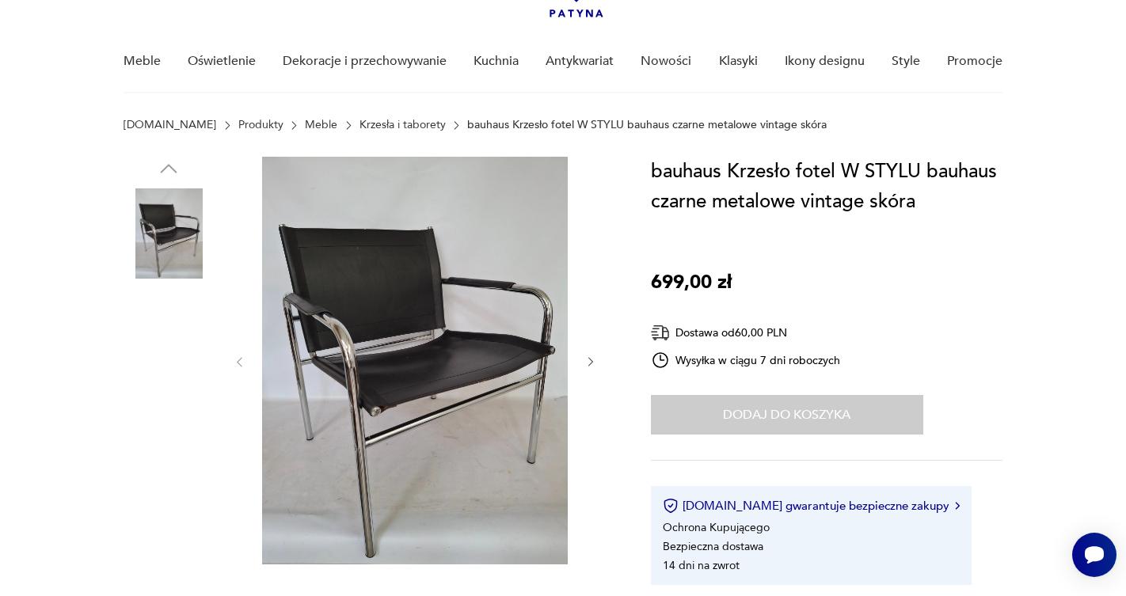
scroll to position [123, 0]
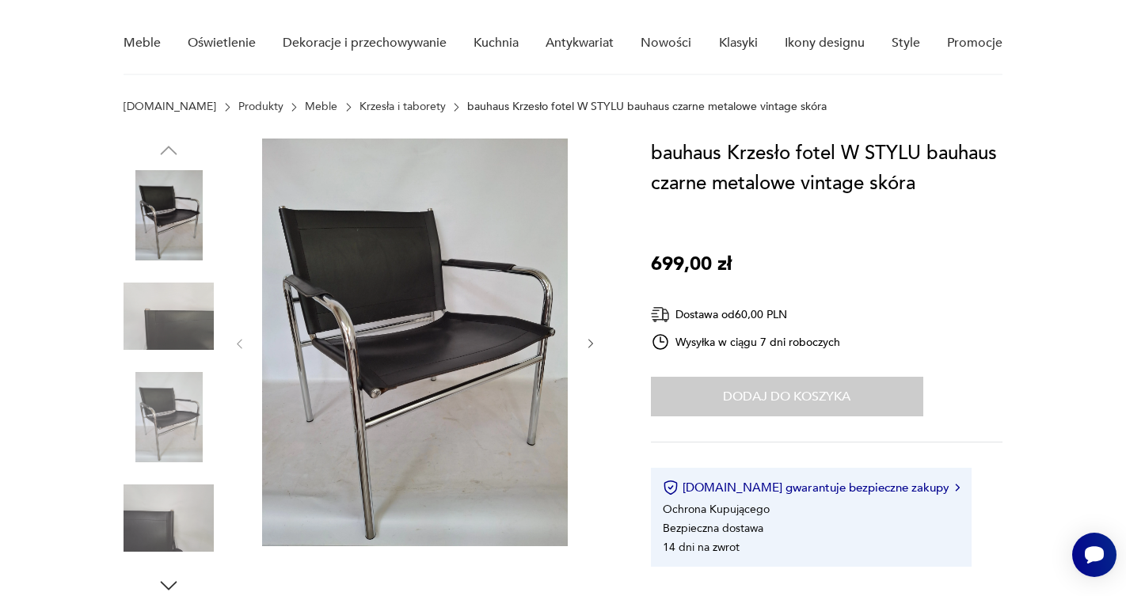
click at [591, 340] on icon "button" at bounding box center [590, 343] width 13 height 13
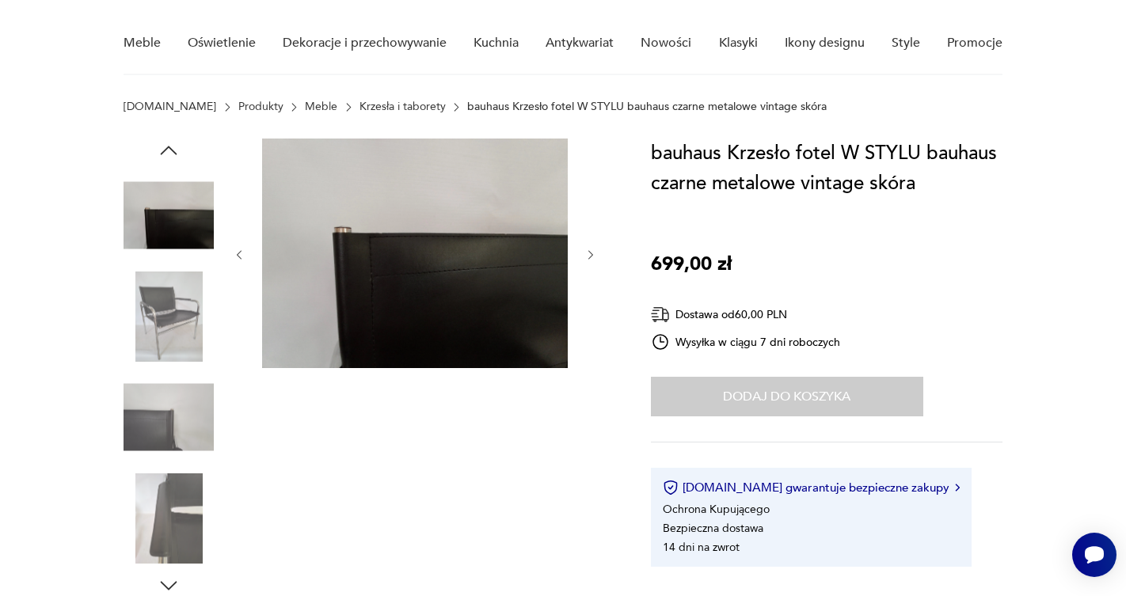
click at [591, 340] on div at bounding box center [415, 255] width 364 height 233
click at [180, 291] on img at bounding box center [169, 317] width 90 height 90
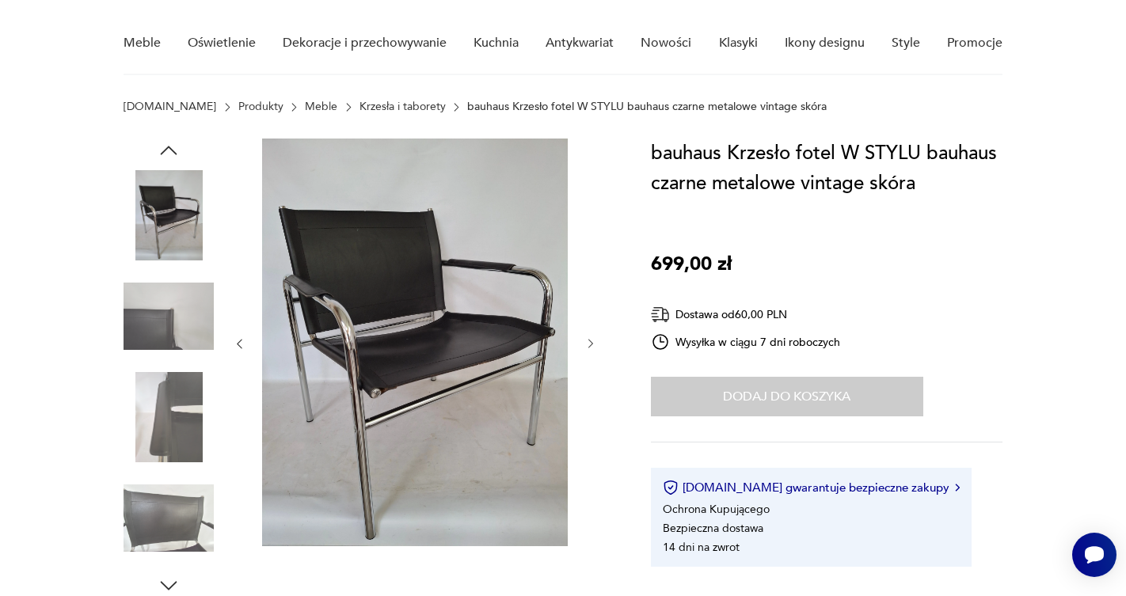
click at [180, 291] on img at bounding box center [169, 317] width 90 height 90
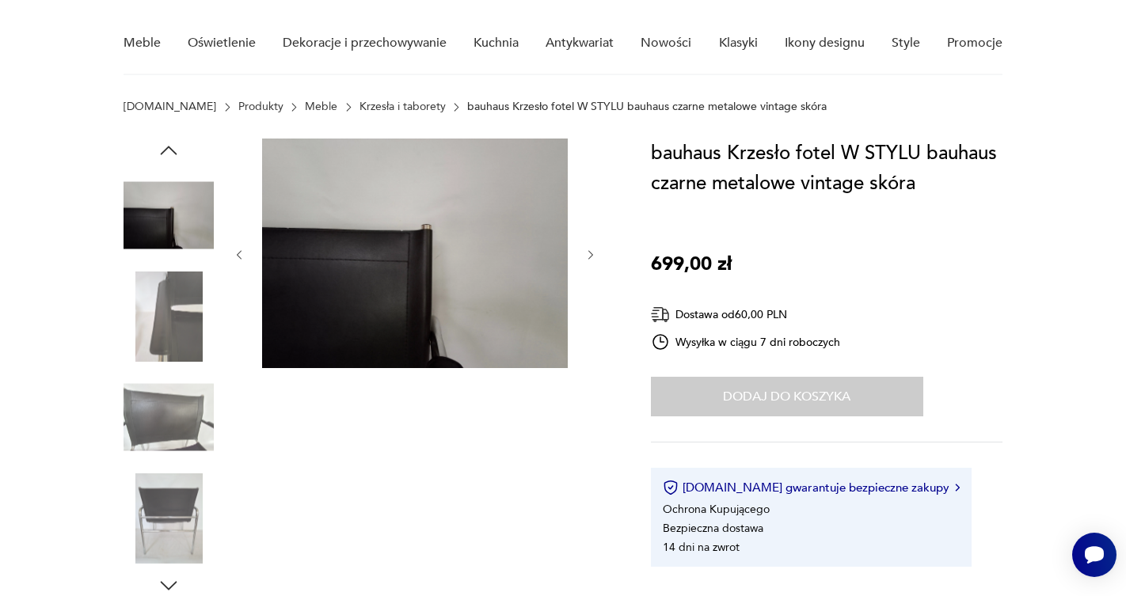
click at [180, 291] on img at bounding box center [169, 317] width 90 height 90
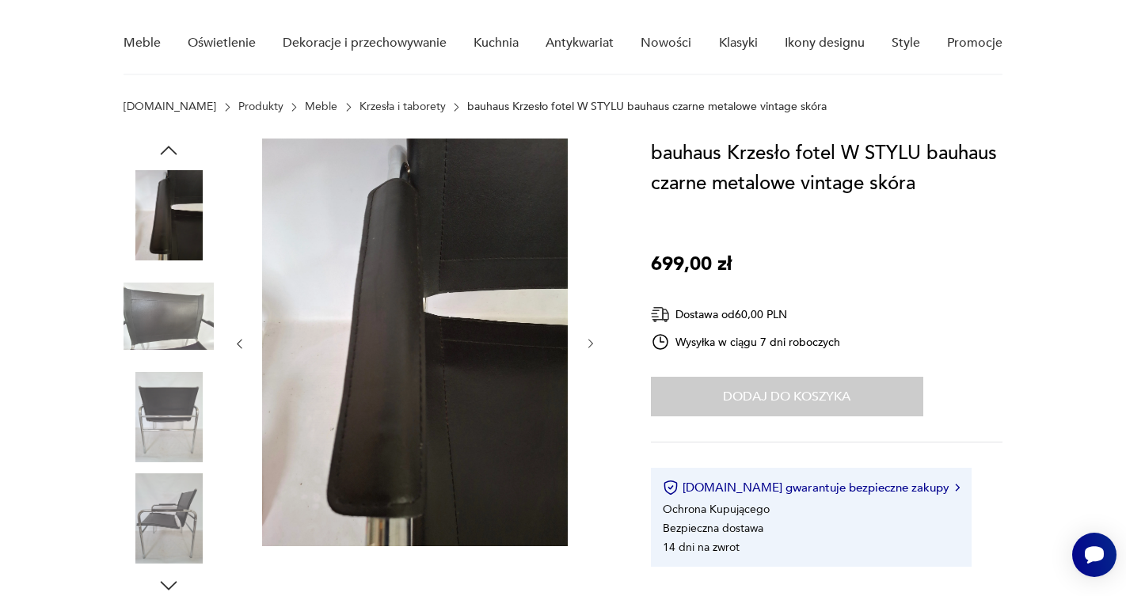
click at [180, 291] on img at bounding box center [169, 317] width 90 height 90
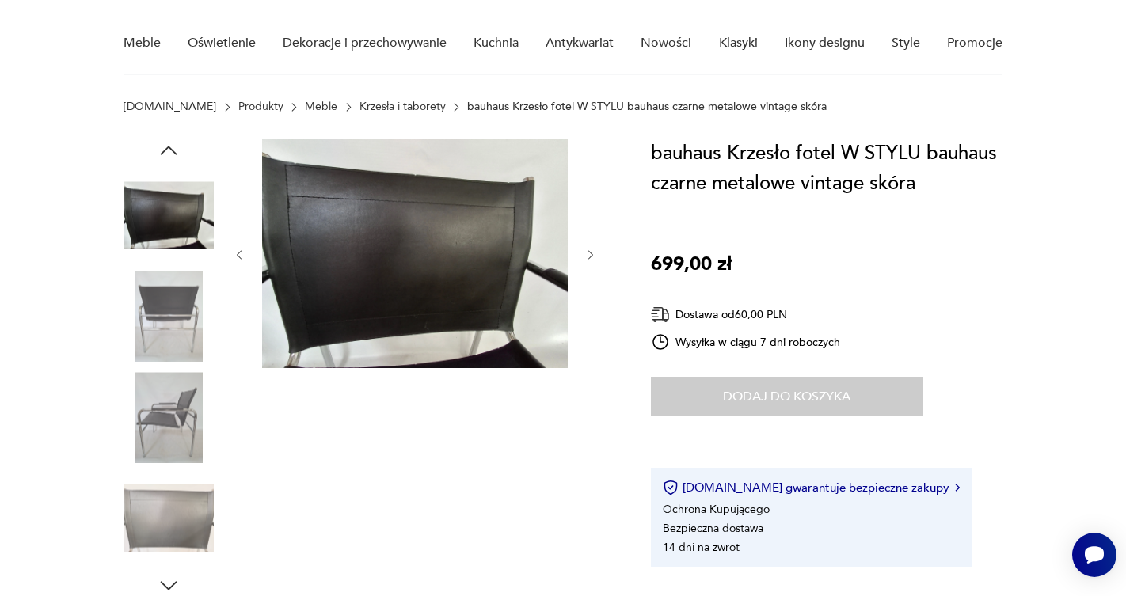
click at [180, 291] on img at bounding box center [169, 317] width 90 height 90
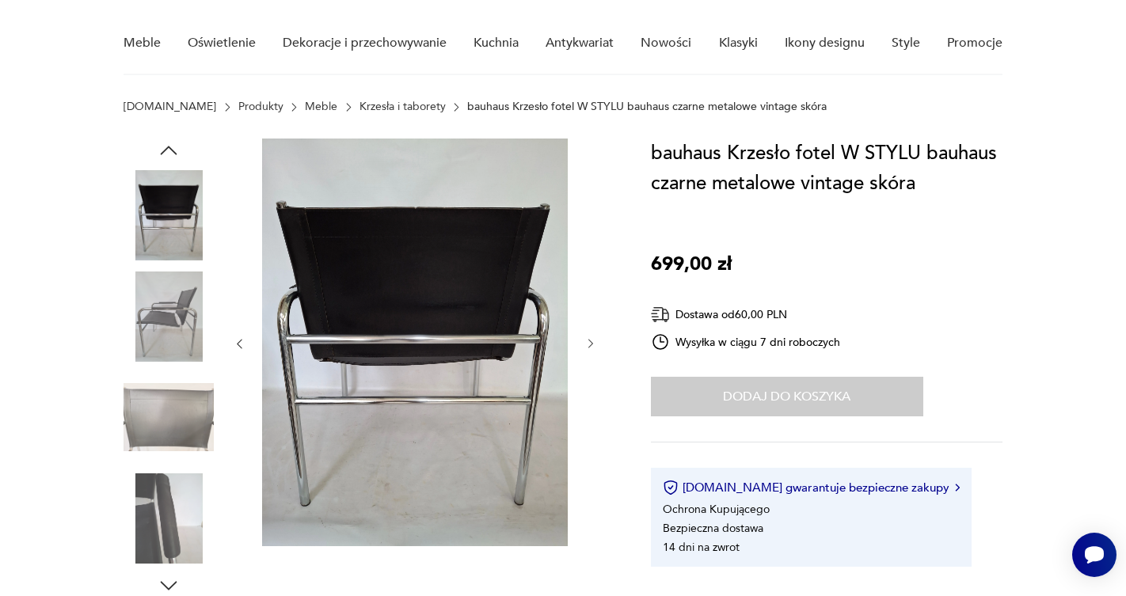
click at [180, 291] on img at bounding box center [169, 317] width 90 height 90
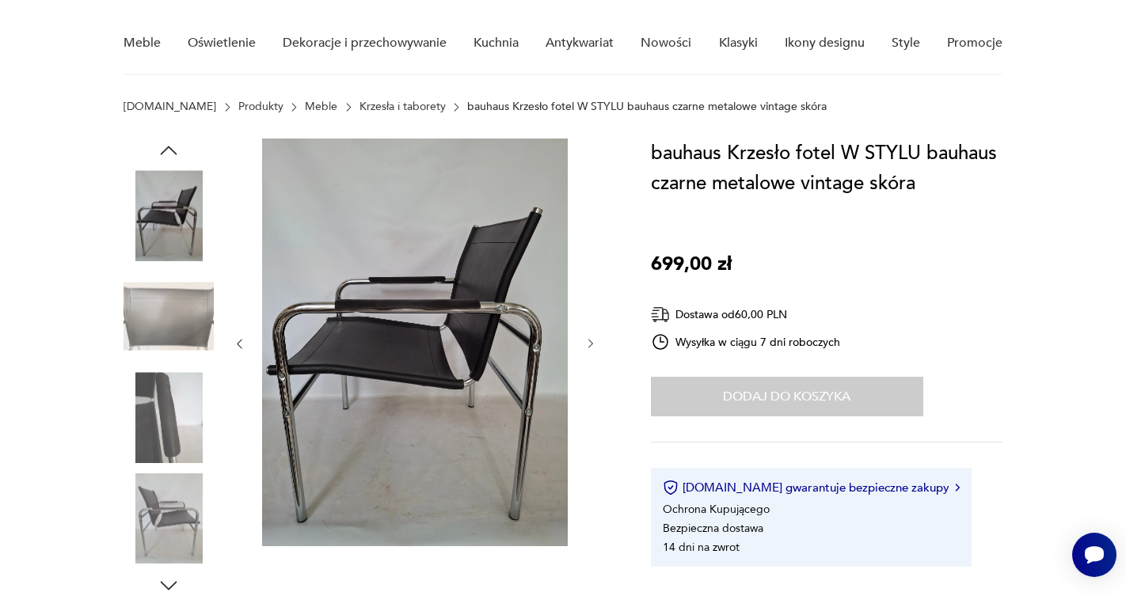
click at [180, 291] on img at bounding box center [169, 317] width 90 height 90
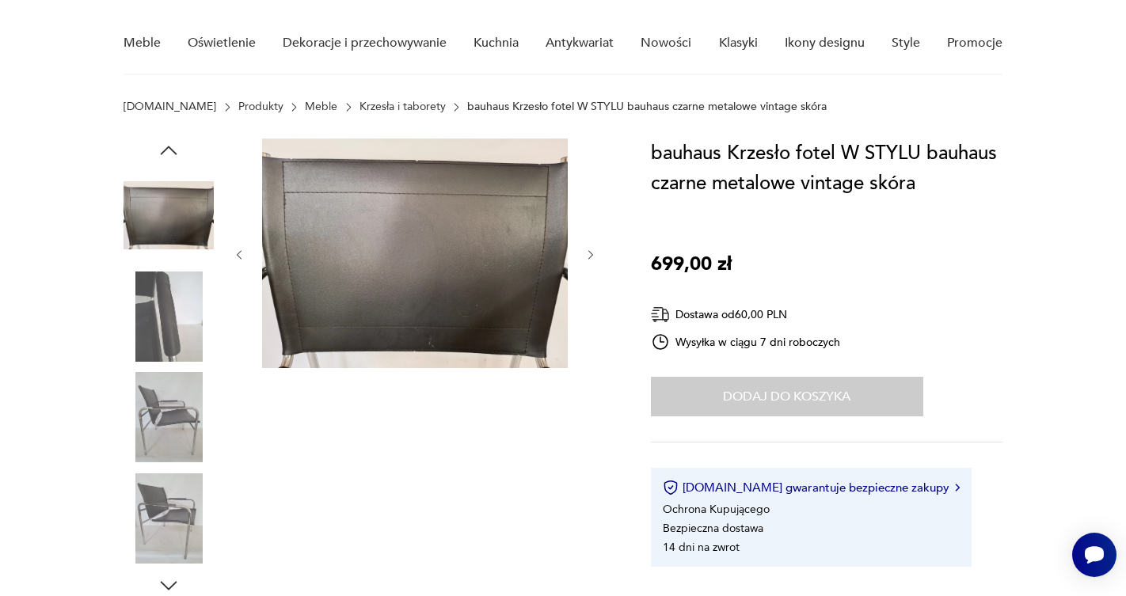
click at [180, 291] on img at bounding box center [169, 317] width 90 height 90
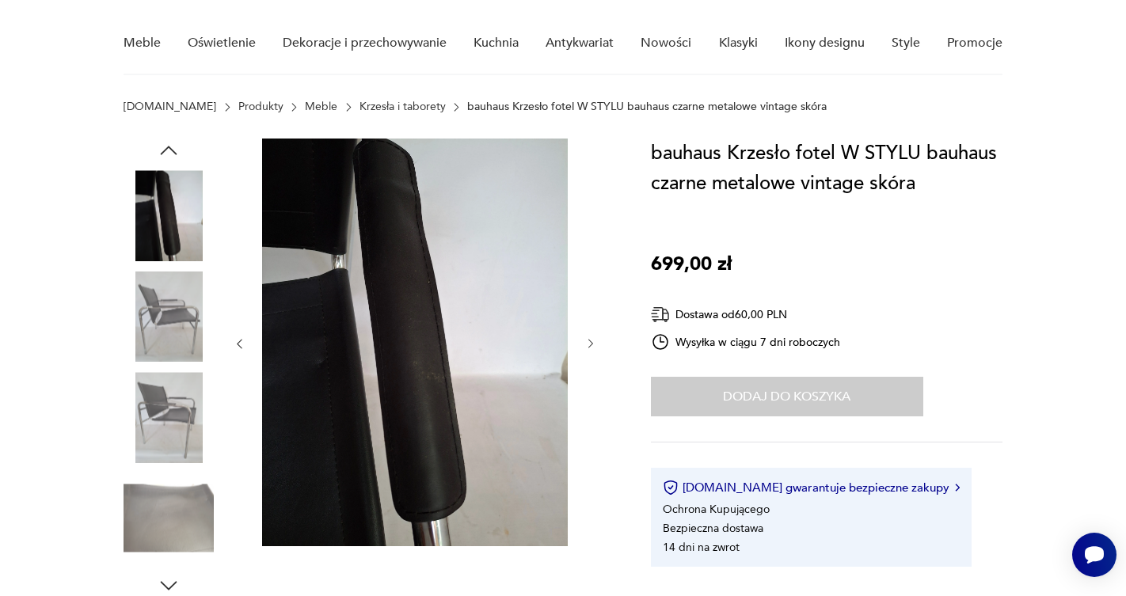
click at [180, 291] on img at bounding box center [169, 317] width 90 height 90
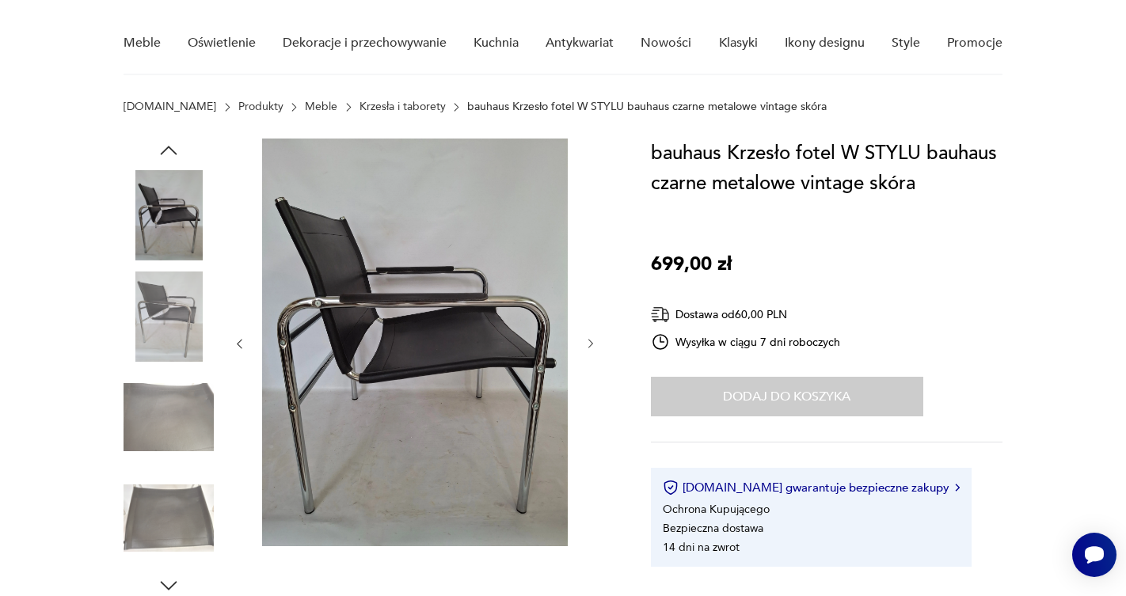
click at [180, 291] on img at bounding box center [169, 317] width 90 height 90
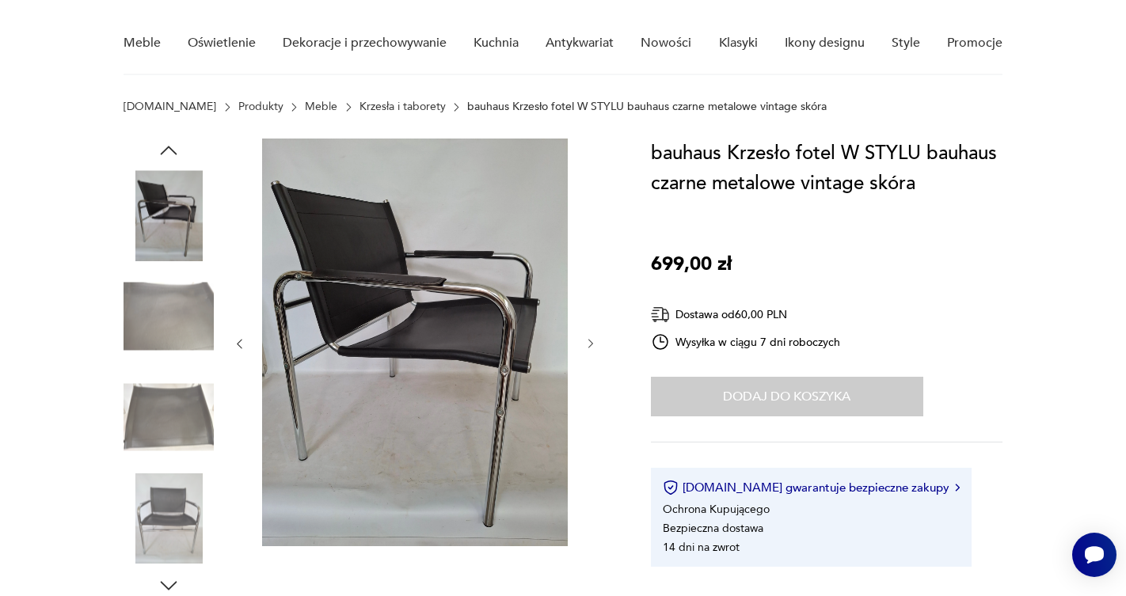
click at [180, 291] on img at bounding box center [169, 317] width 90 height 90
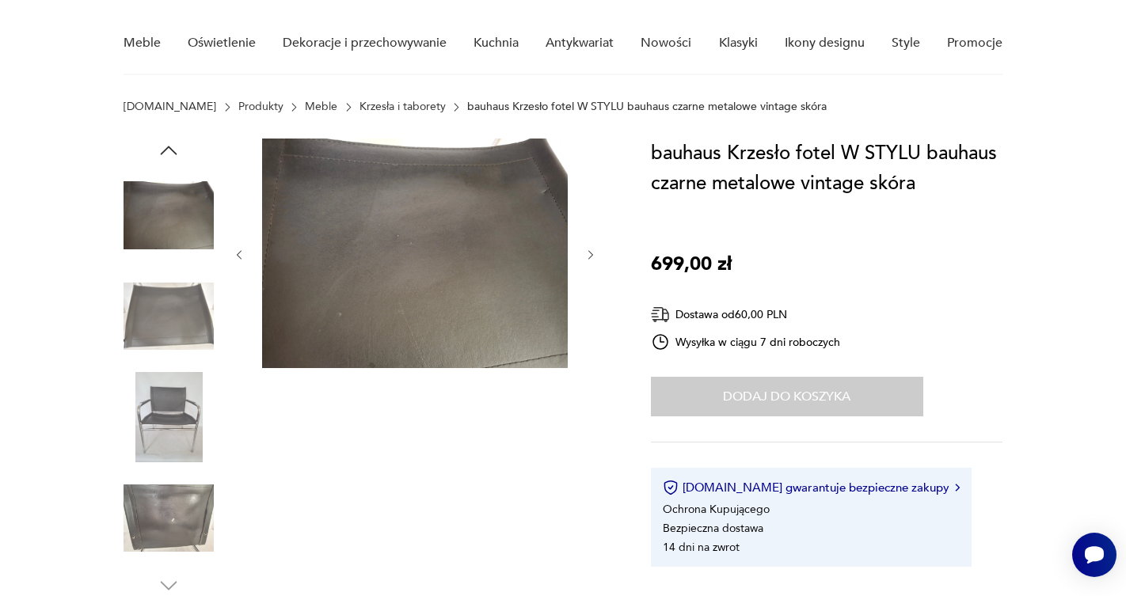
click at [180, 291] on img at bounding box center [169, 317] width 90 height 90
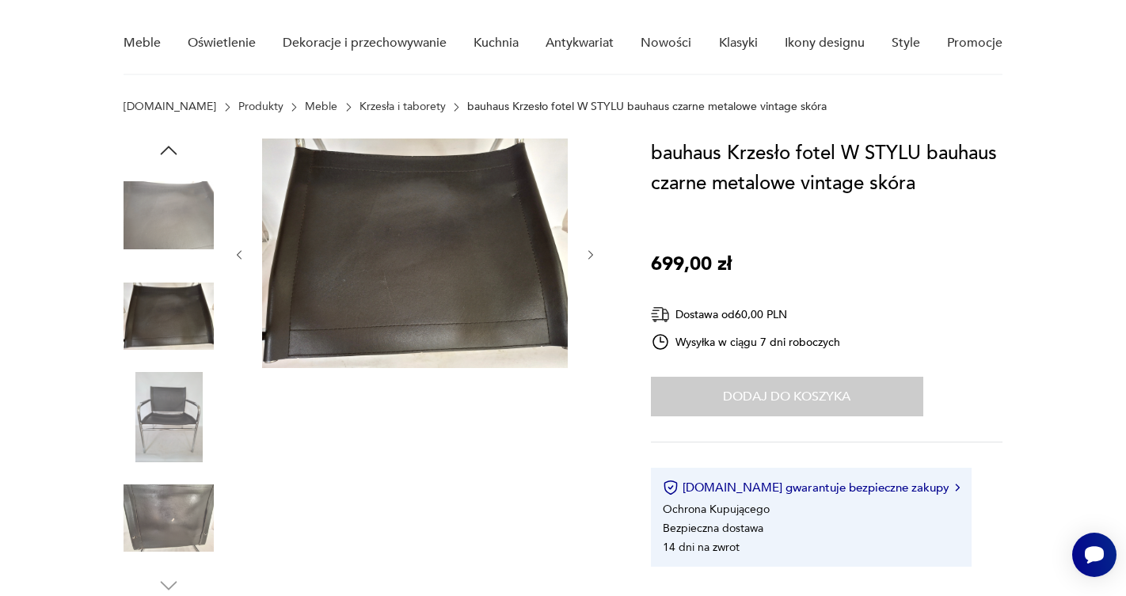
click at [166, 397] on img at bounding box center [169, 417] width 90 height 90
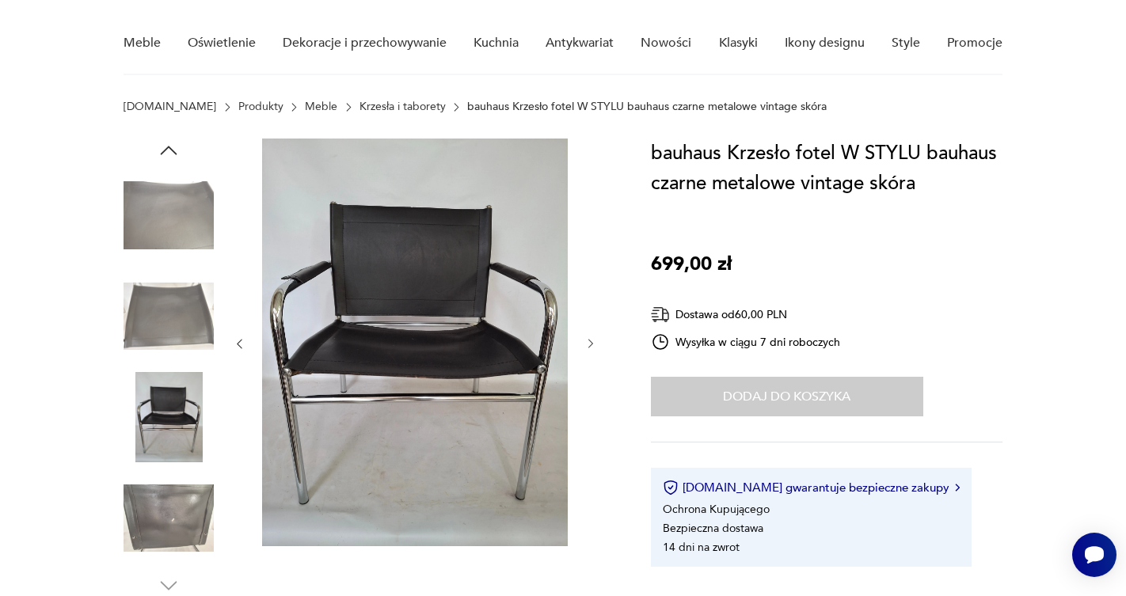
click at [167, 503] on img at bounding box center [169, 518] width 90 height 90
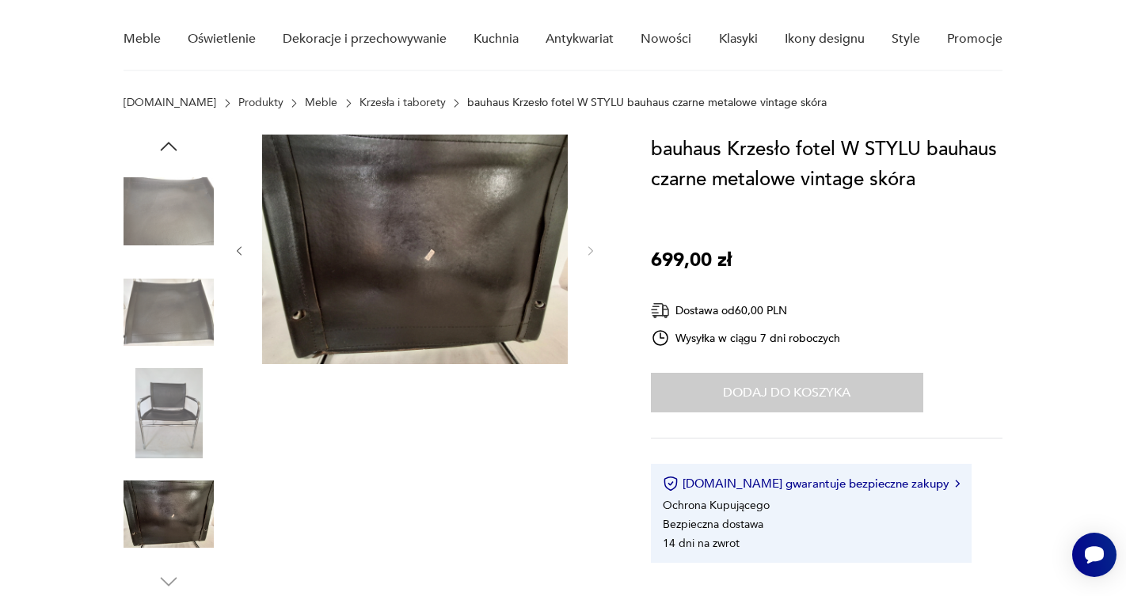
scroll to position [108, 0]
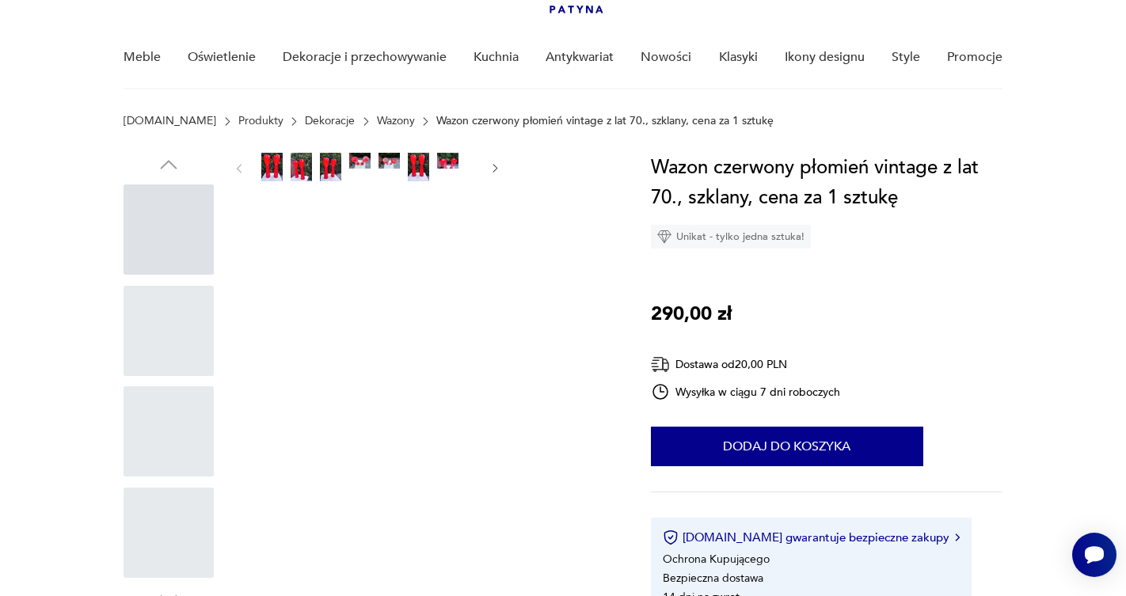
scroll to position [39, 0]
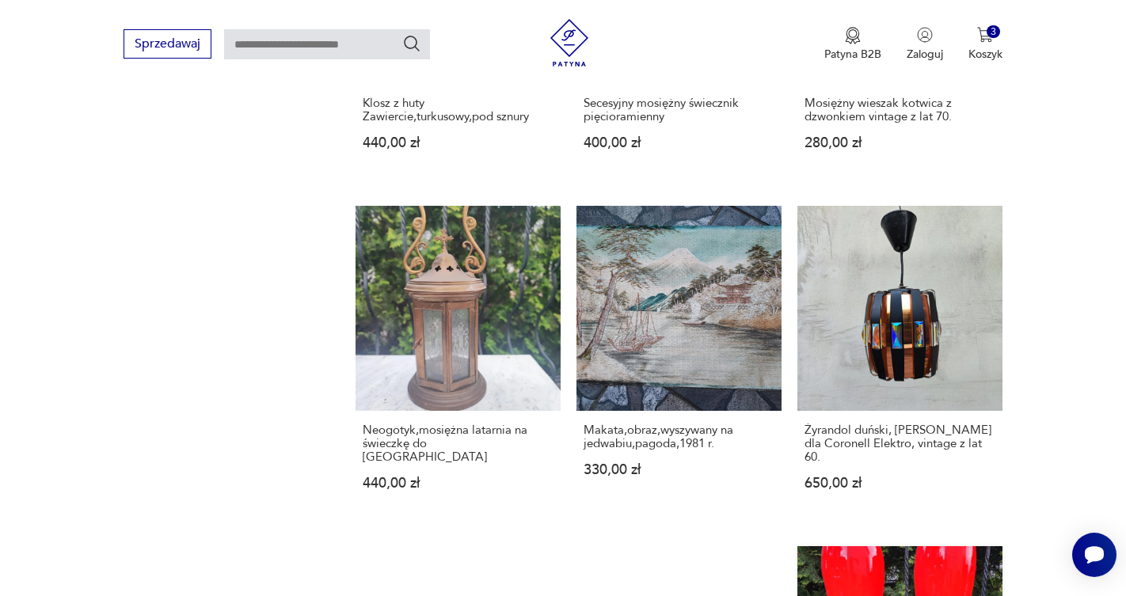
scroll to position [1281, 0]
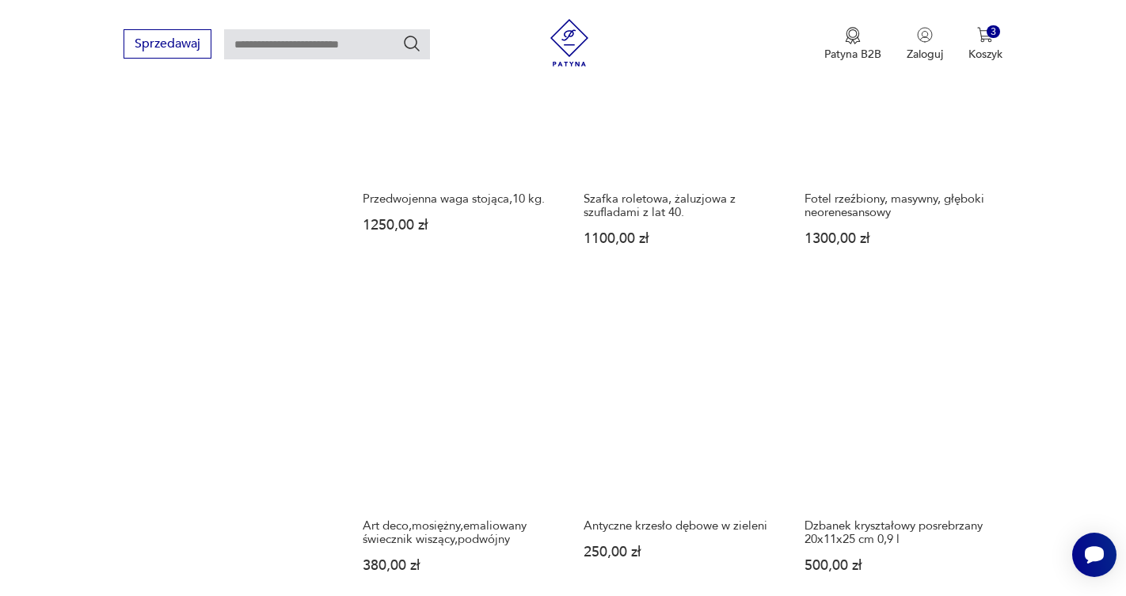
scroll to position [1181, 0]
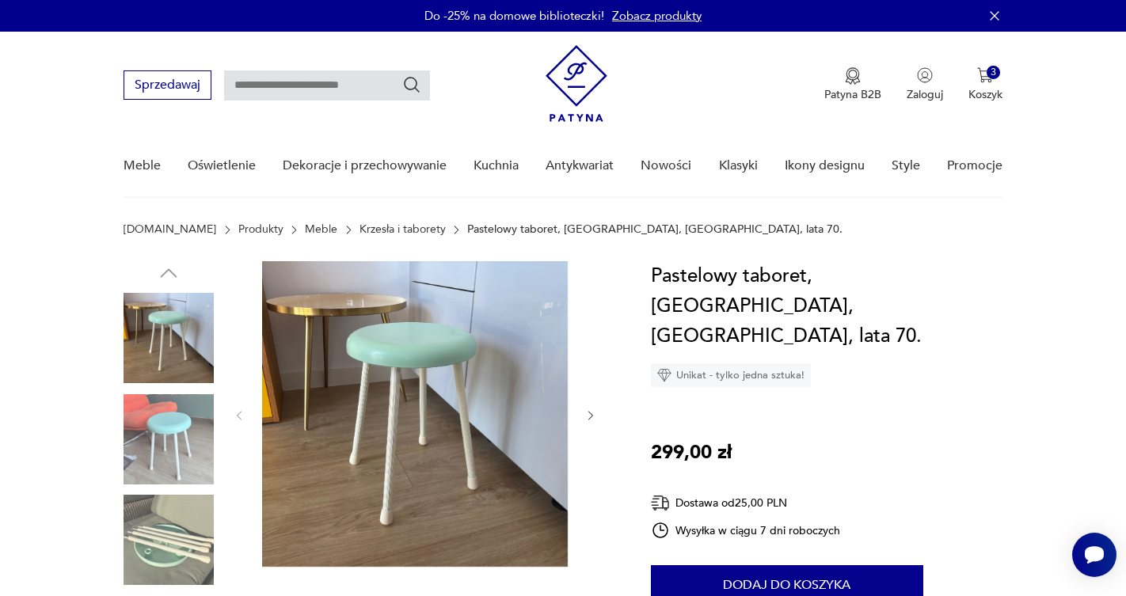
click at [589, 414] on icon "button" at bounding box center [590, 415] width 13 height 13
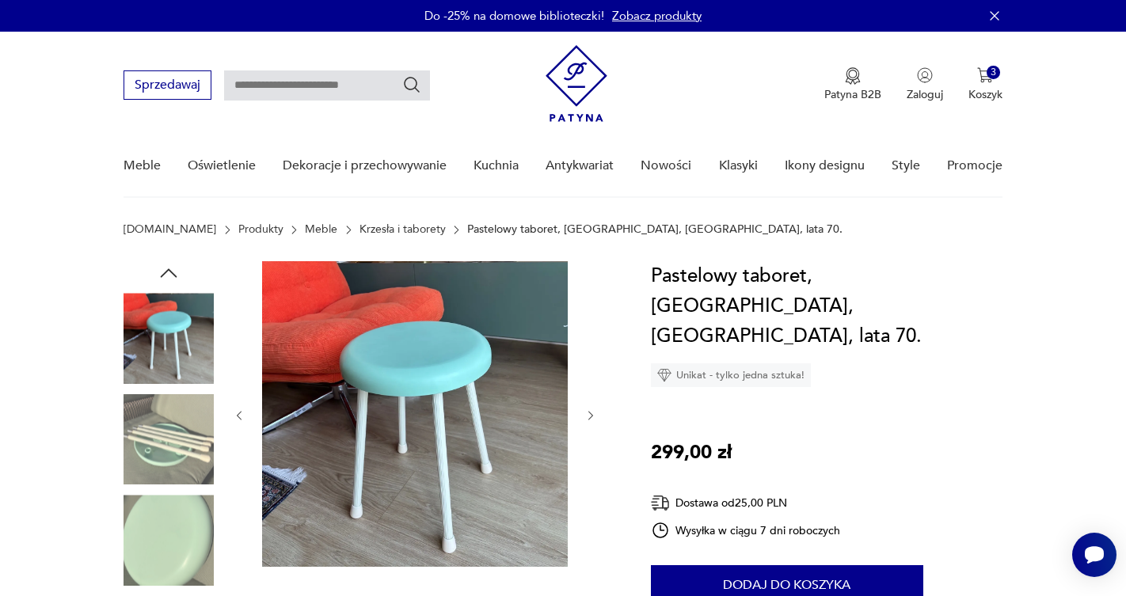
click at [589, 414] on icon "button" at bounding box center [590, 415] width 13 height 13
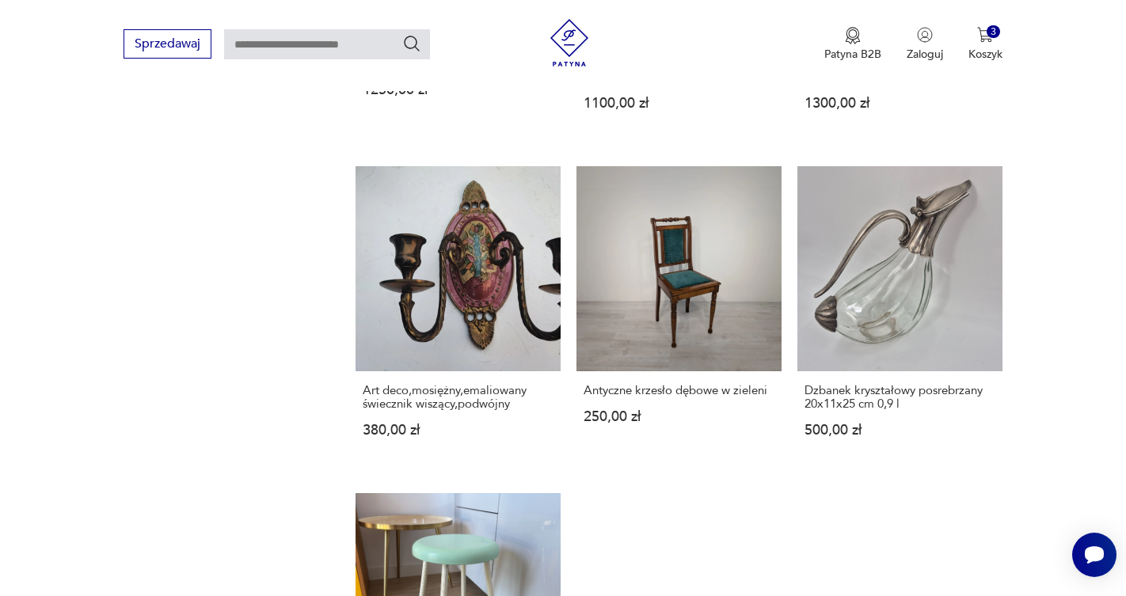
scroll to position [1359, 0]
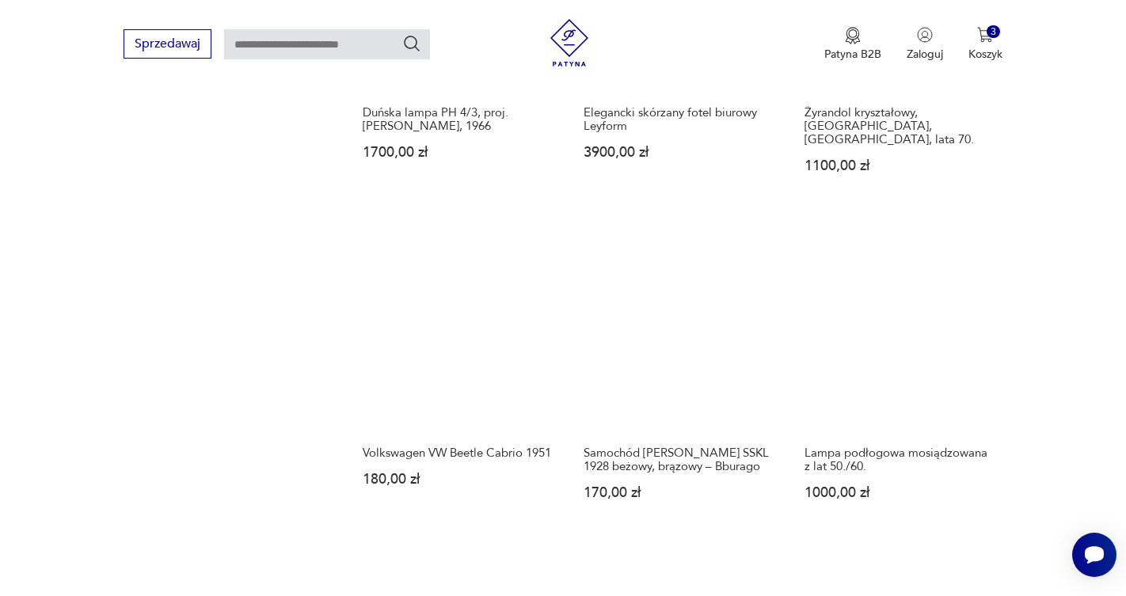
scroll to position [1282, 0]
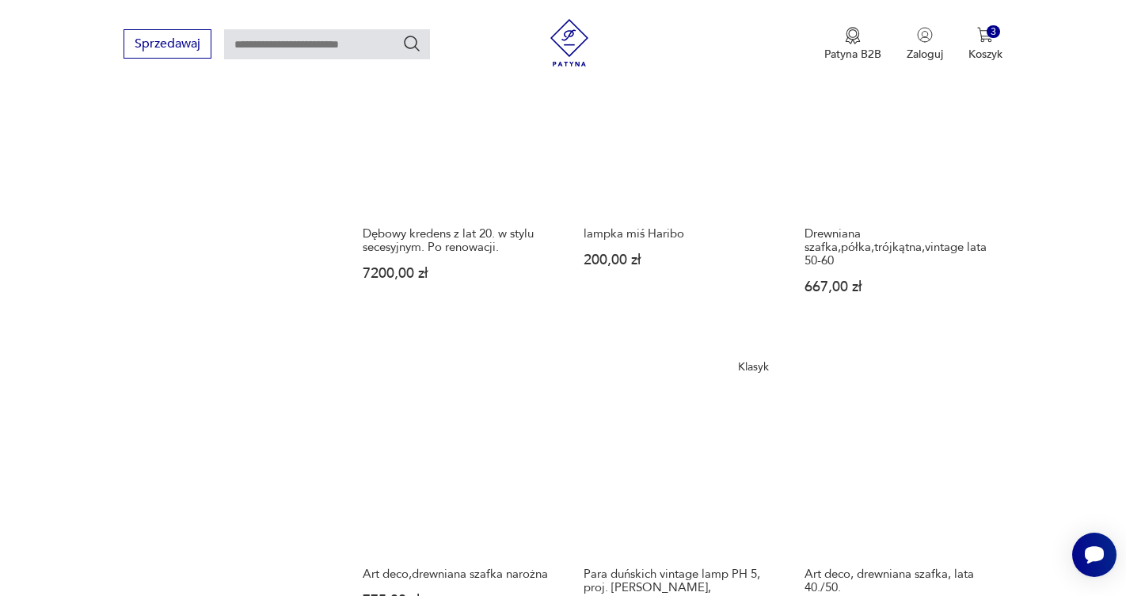
scroll to position [1534, 0]
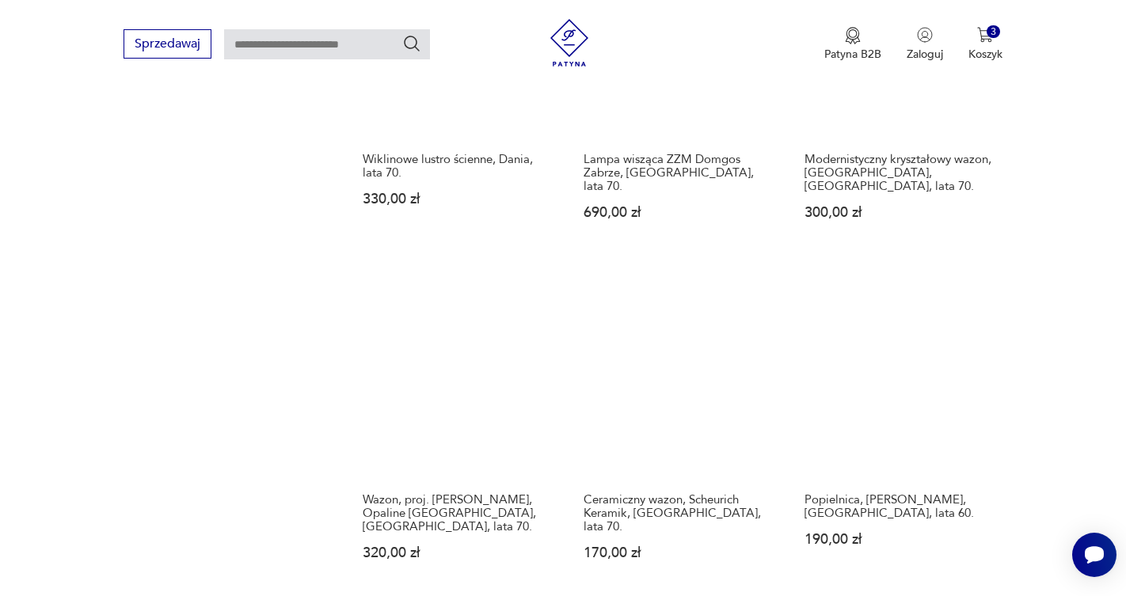
scroll to position [1242, 0]
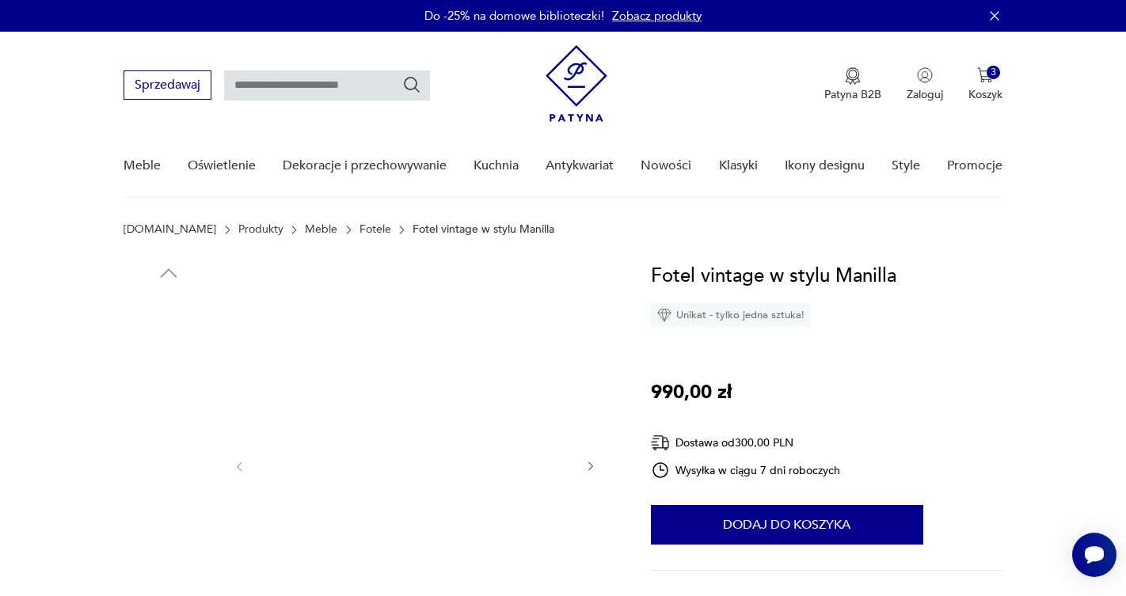
click at [164, 429] on img at bounding box center [169, 439] width 90 height 90
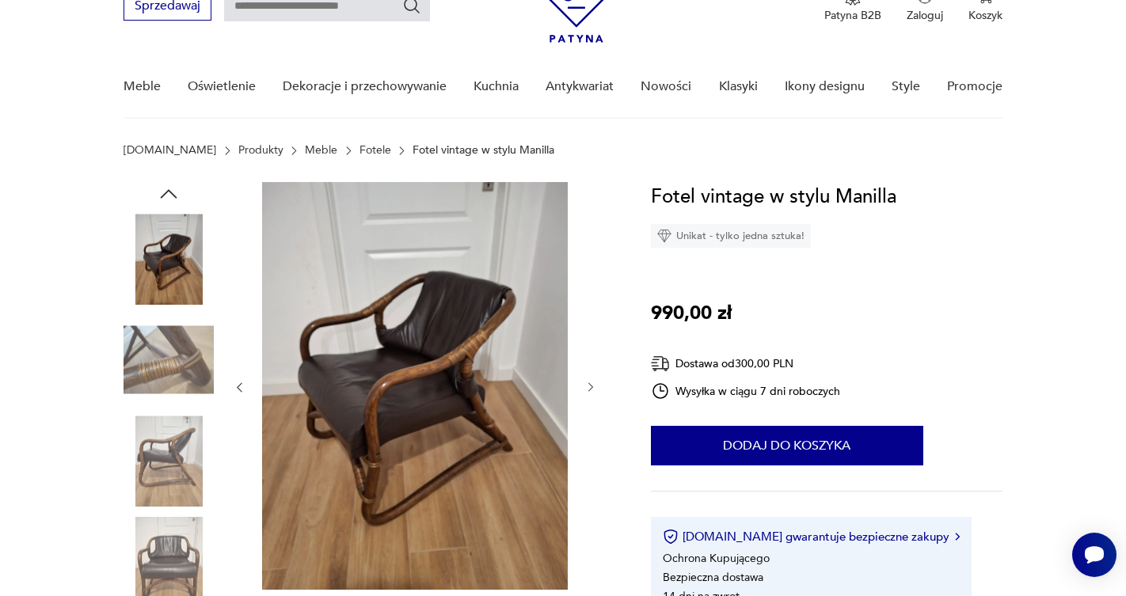
scroll to position [98, 0]
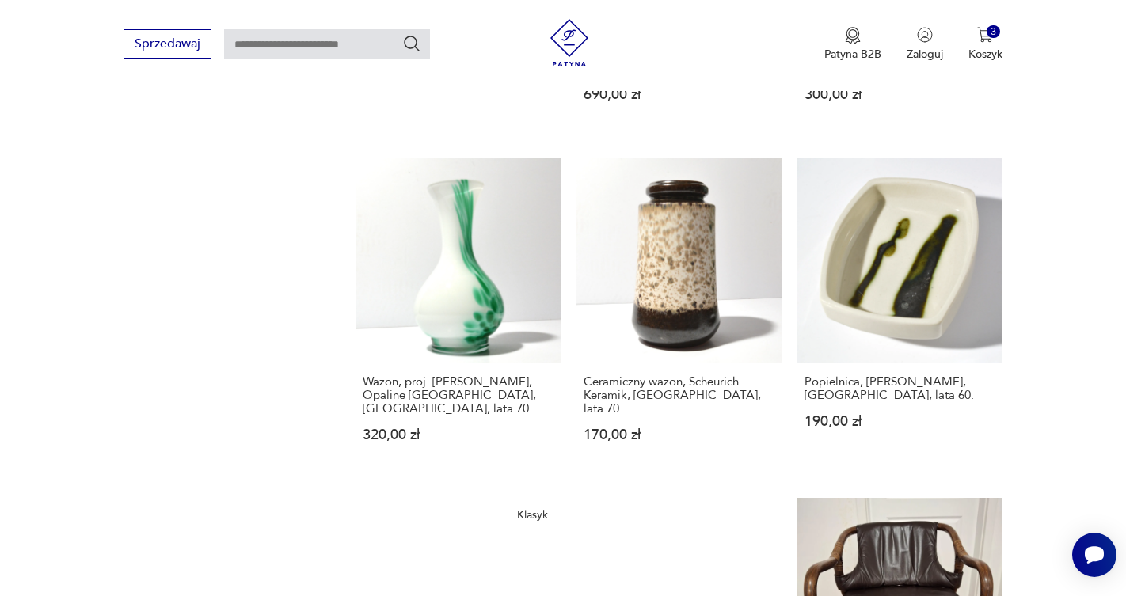
scroll to position [1400, 0]
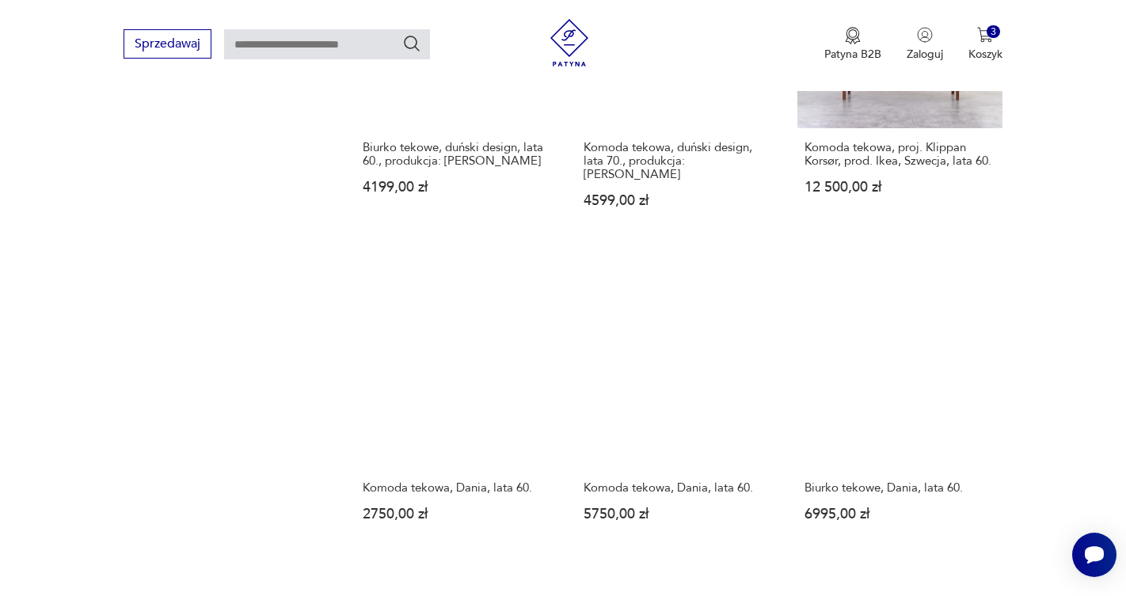
scroll to position [1260, 0]
